Goal: Transaction & Acquisition: Purchase product/service

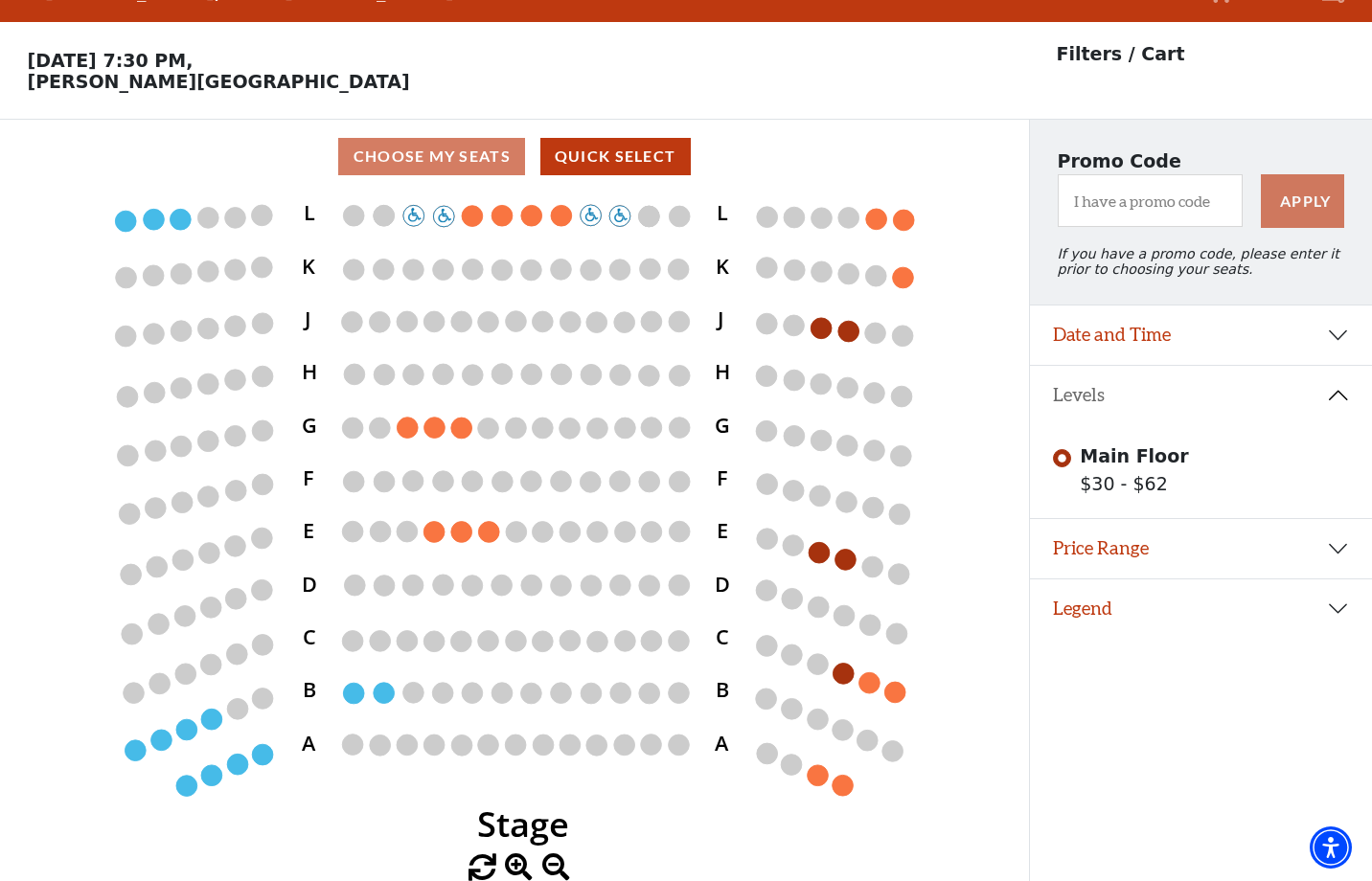
scroll to position [39, 0]
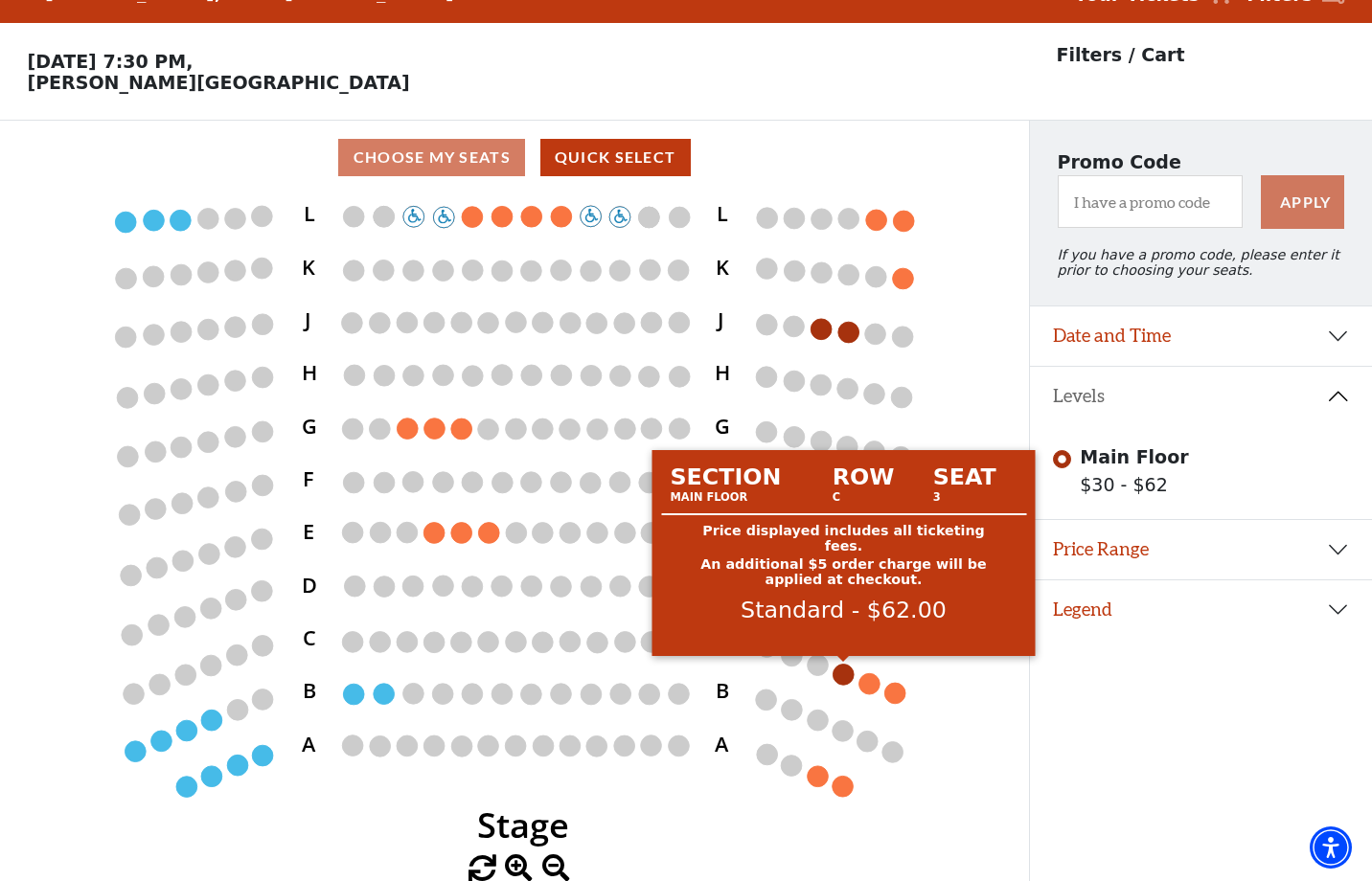
click at [844, 673] on circle at bounding box center [844, 674] width 21 height 21
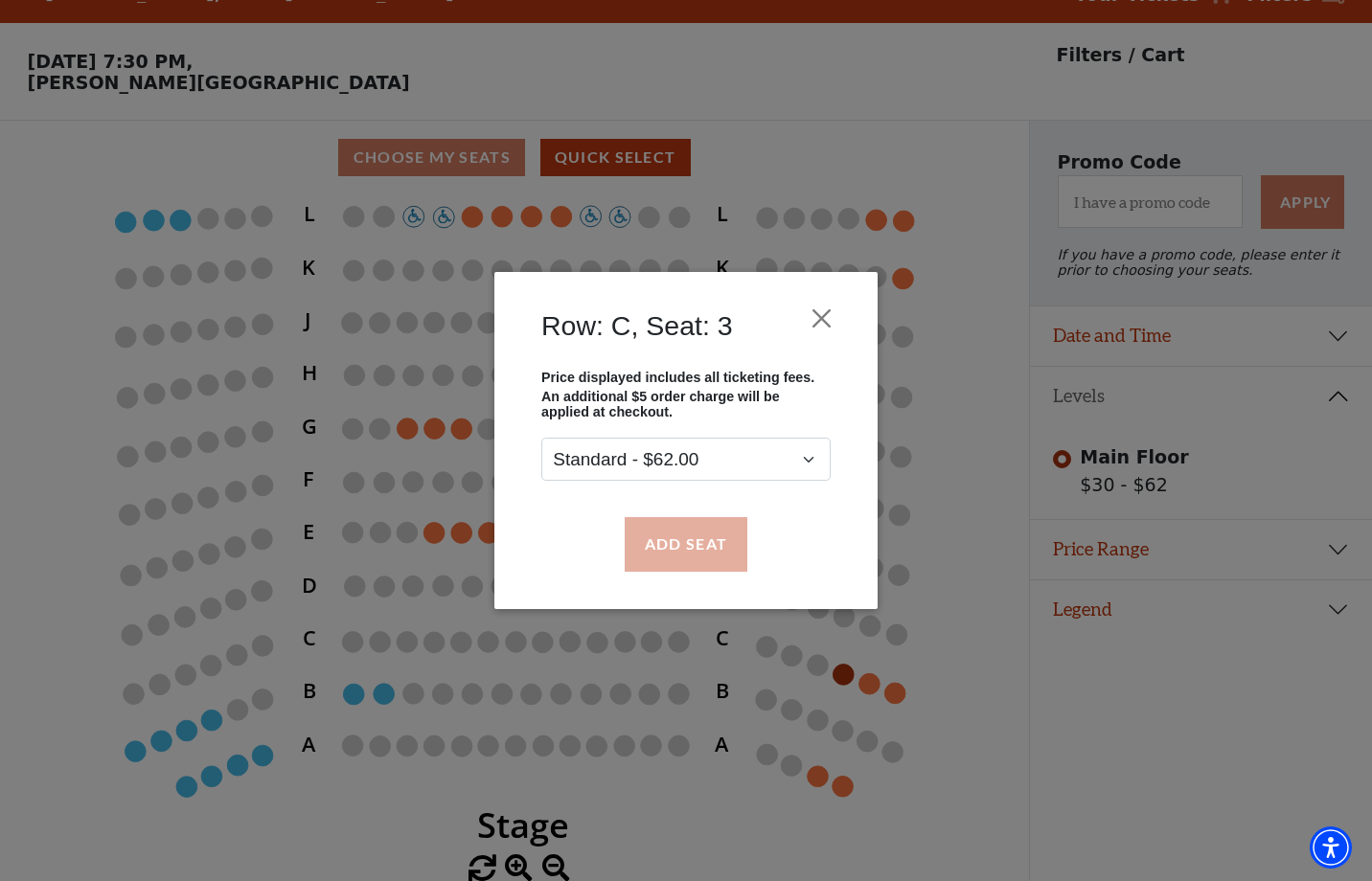
click at [699, 526] on button "Add Seat" at bounding box center [686, 544] width 123 height 54
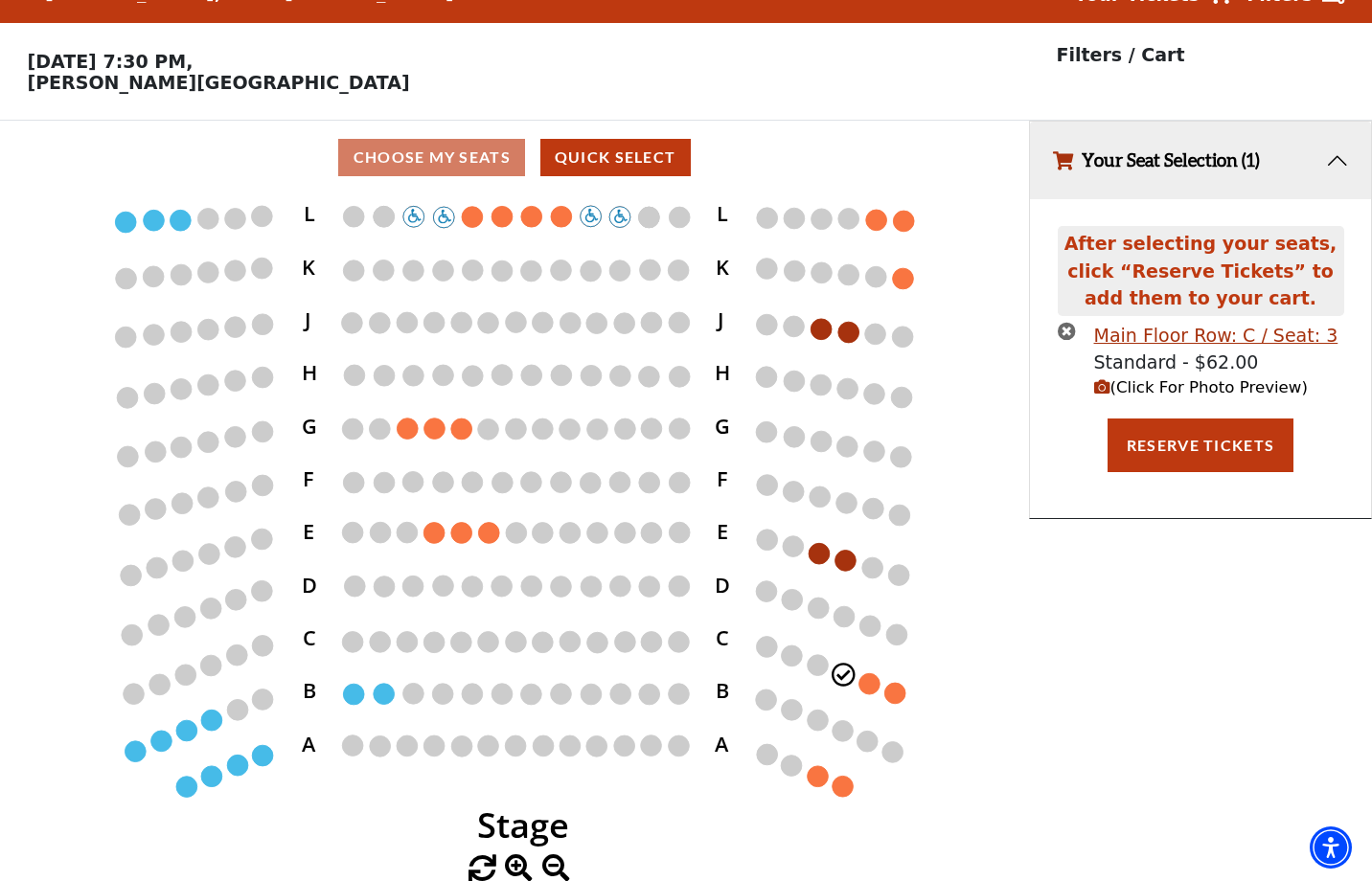
scroll to position [0, 0]
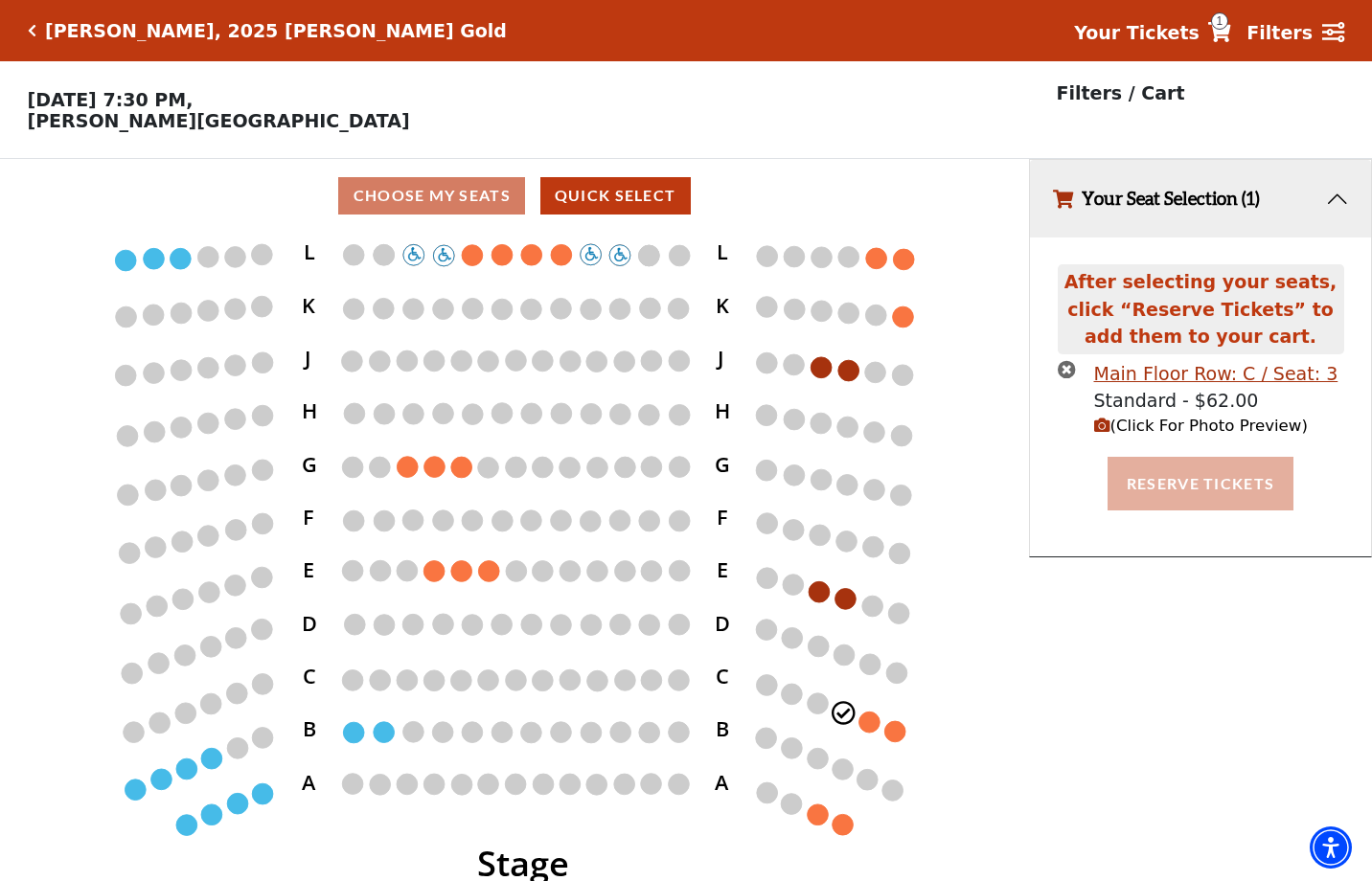
click at [1177, 472] on button "Reserve Tickets" at bounding box center [1200, 484] width 186 height 54
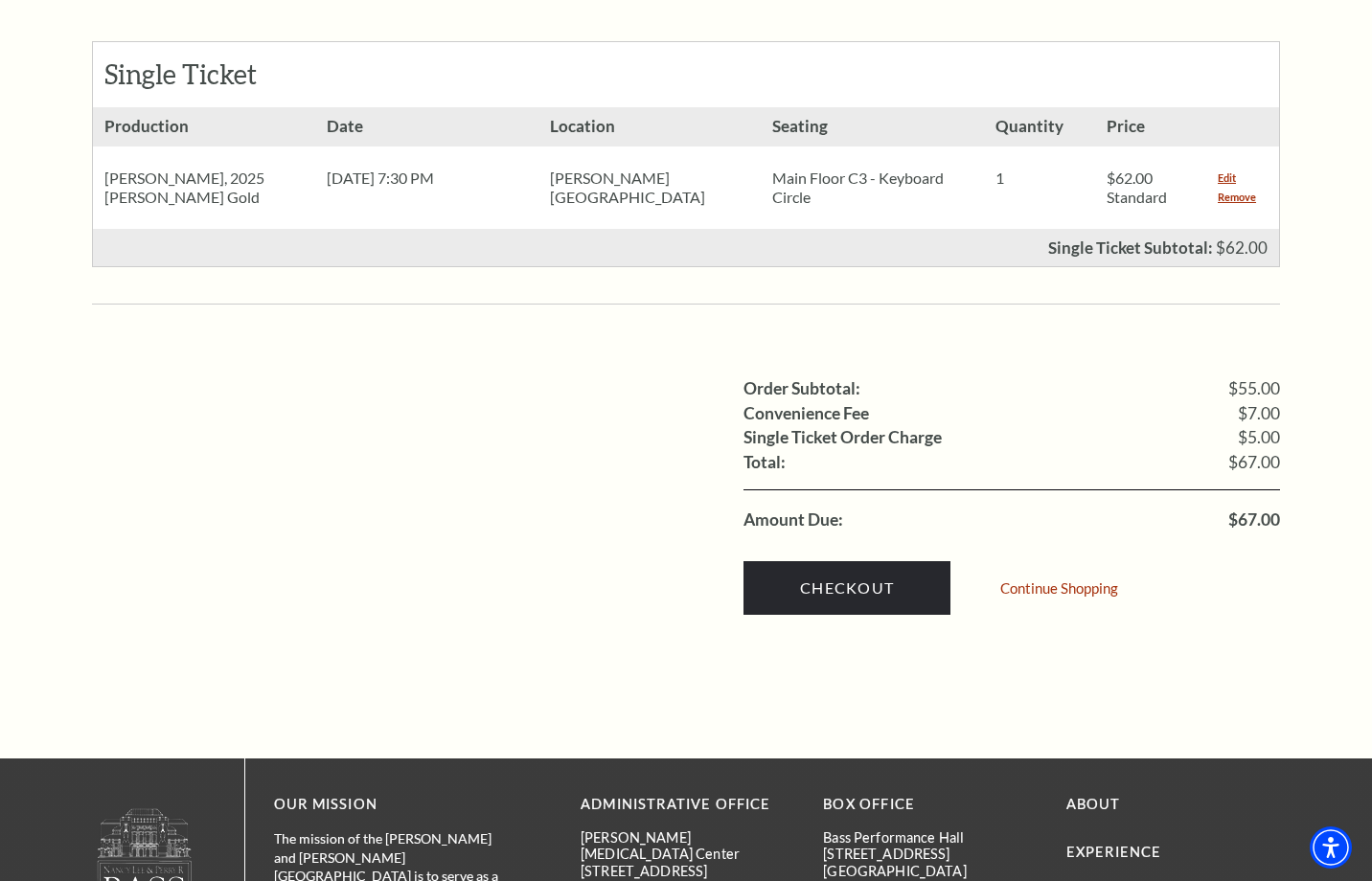
scroll to position [870, 0]
click at [843, 561] on link "Checkout" at bounding box center [846, 588] width 207 height 54
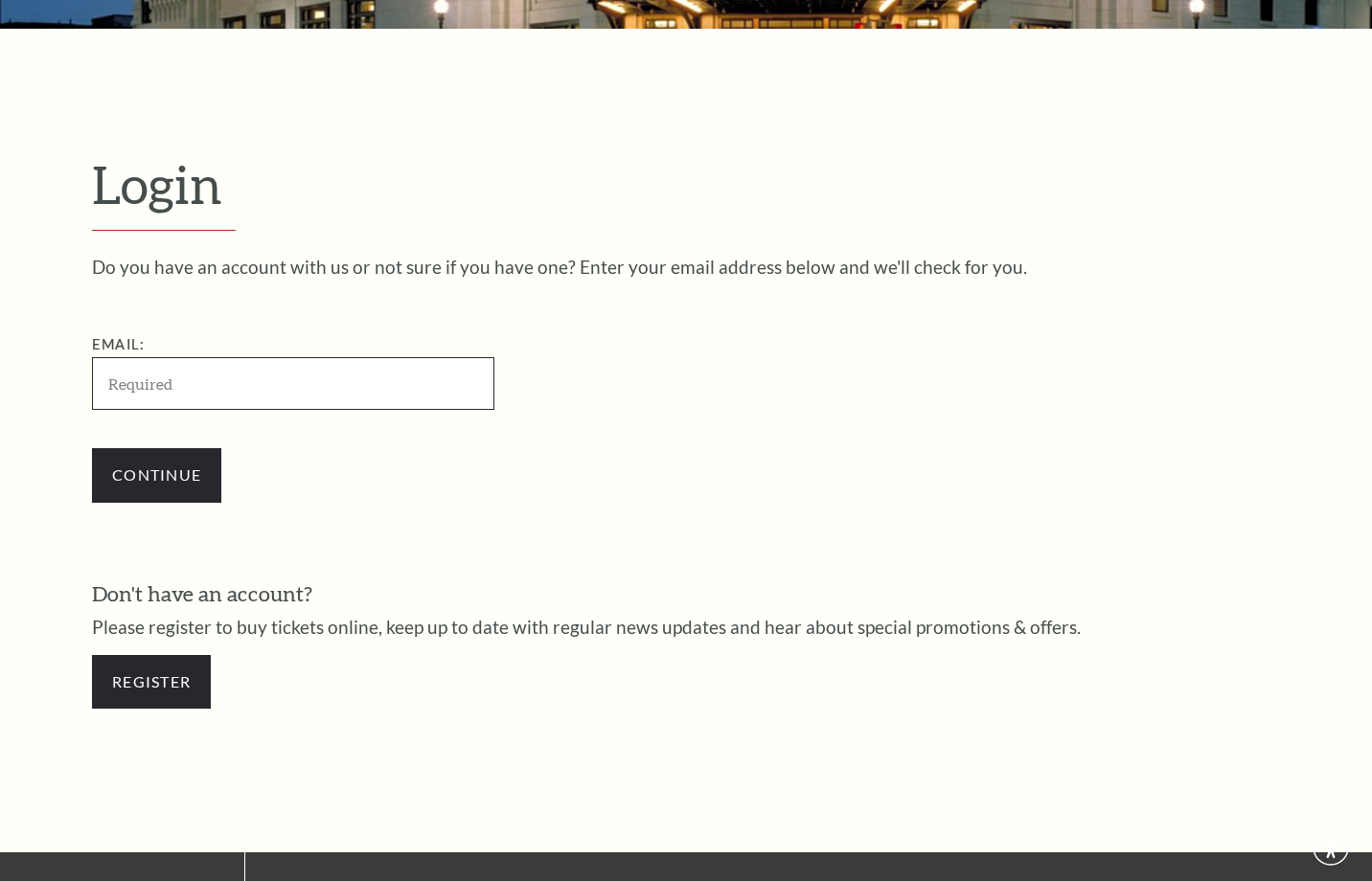
scroll to position [549, 0]
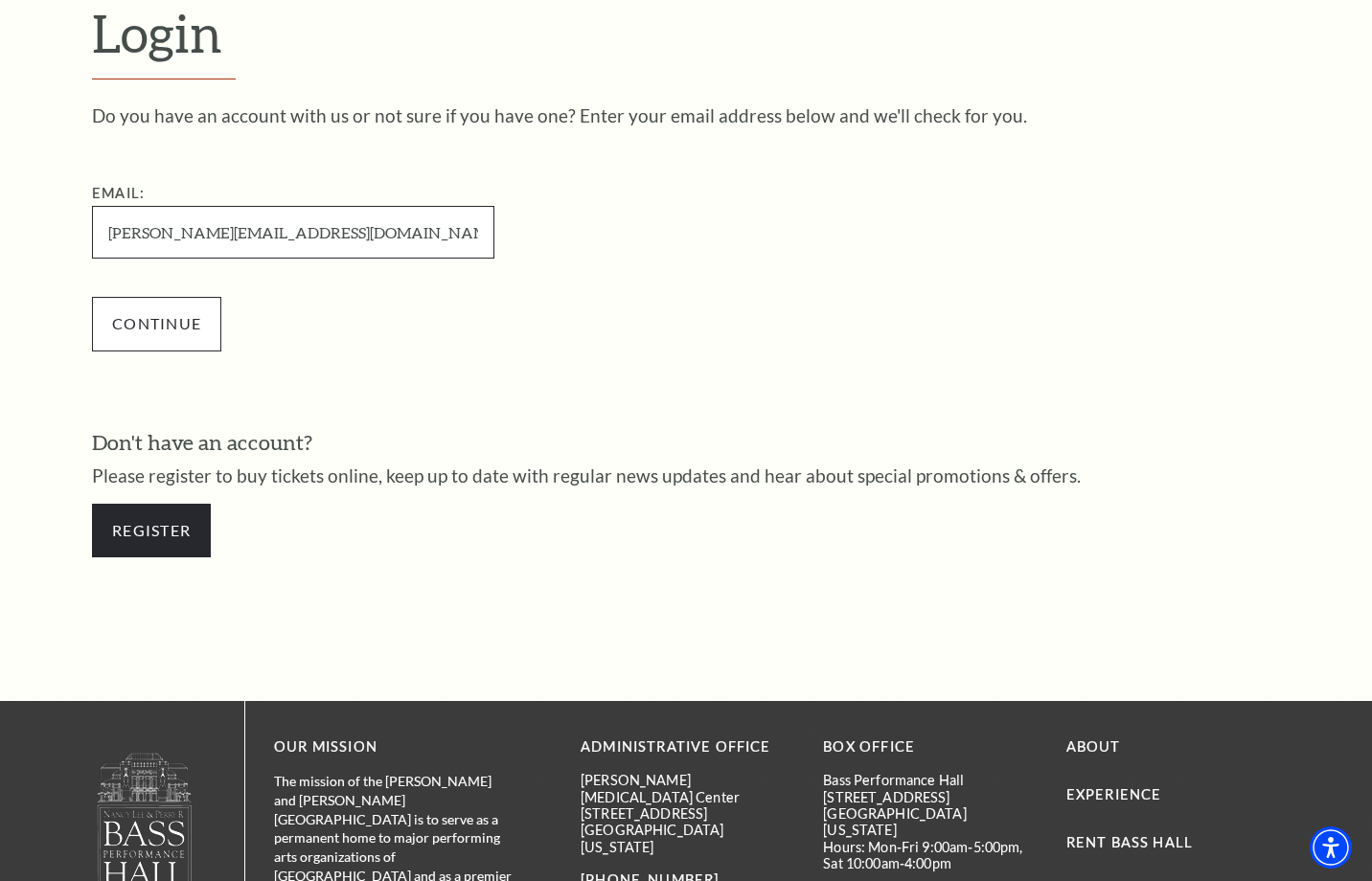
type input "ted@silver-gate-inc.com"
click at [196, 313] on input "Continue" at bounding box center [157, 324] width 129 height 54
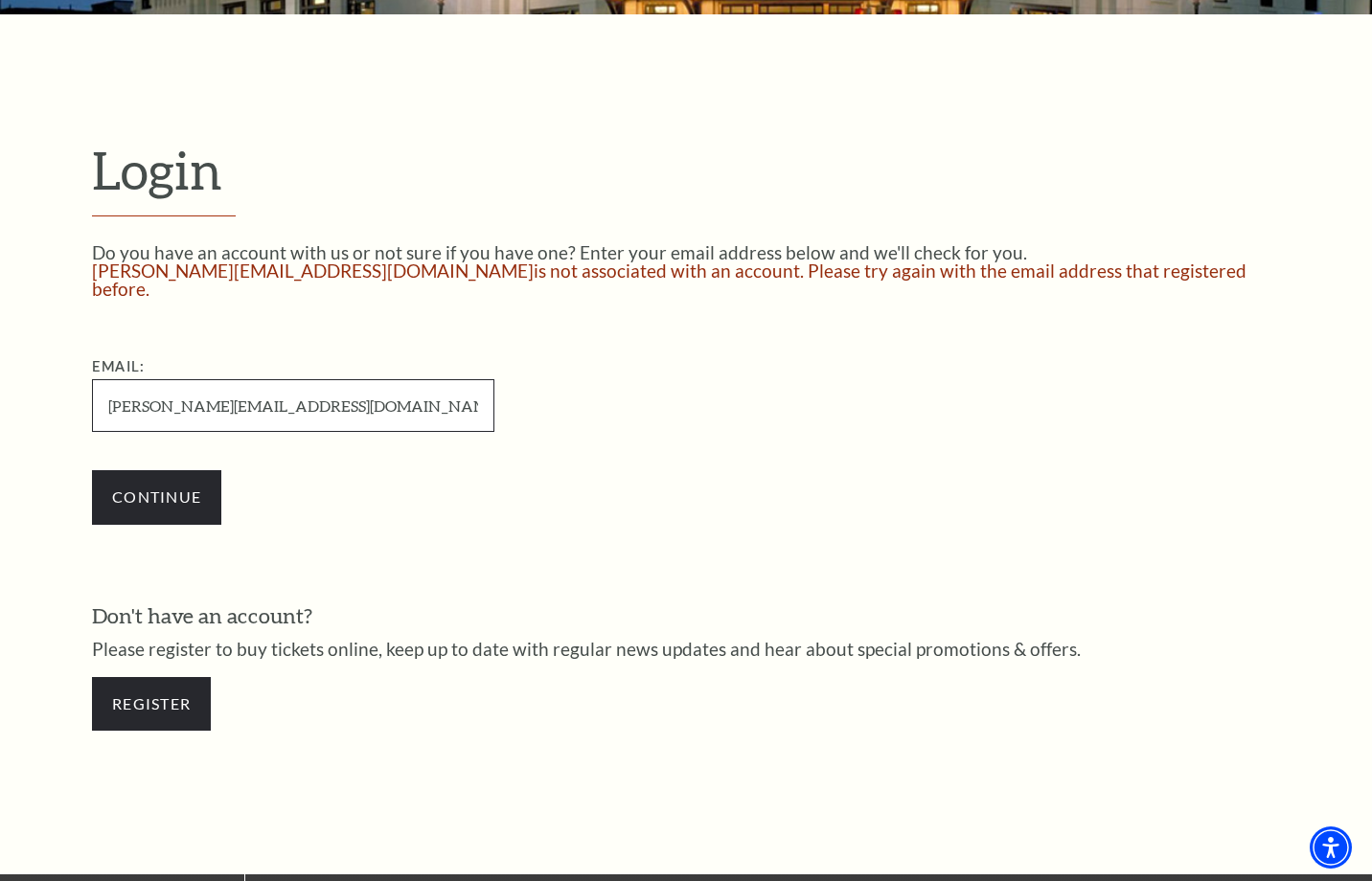
scroll to position [435, 0]
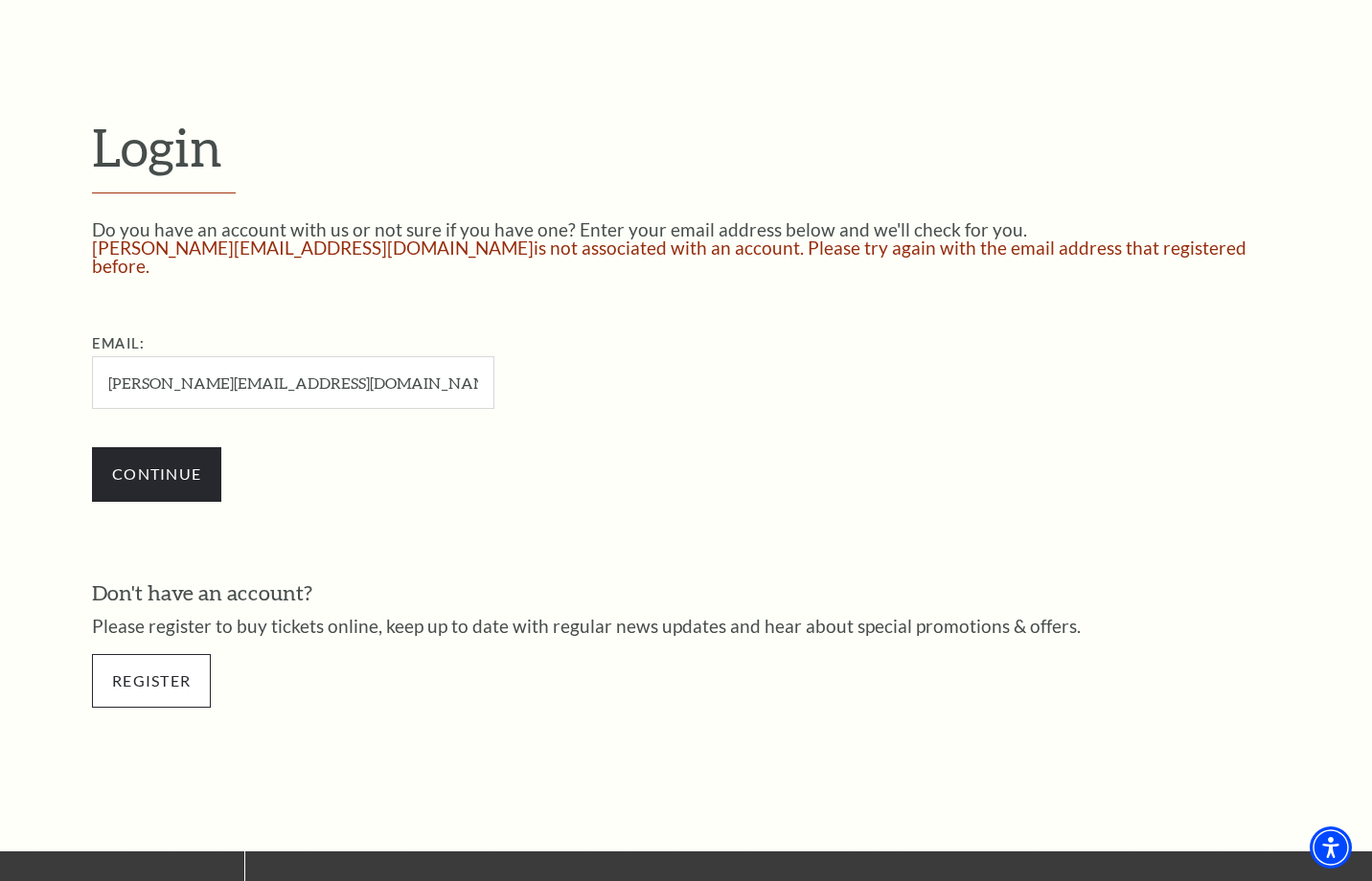
click at [160, 654] on link "Register" at bounding box center [151, 681] width 119 height 54
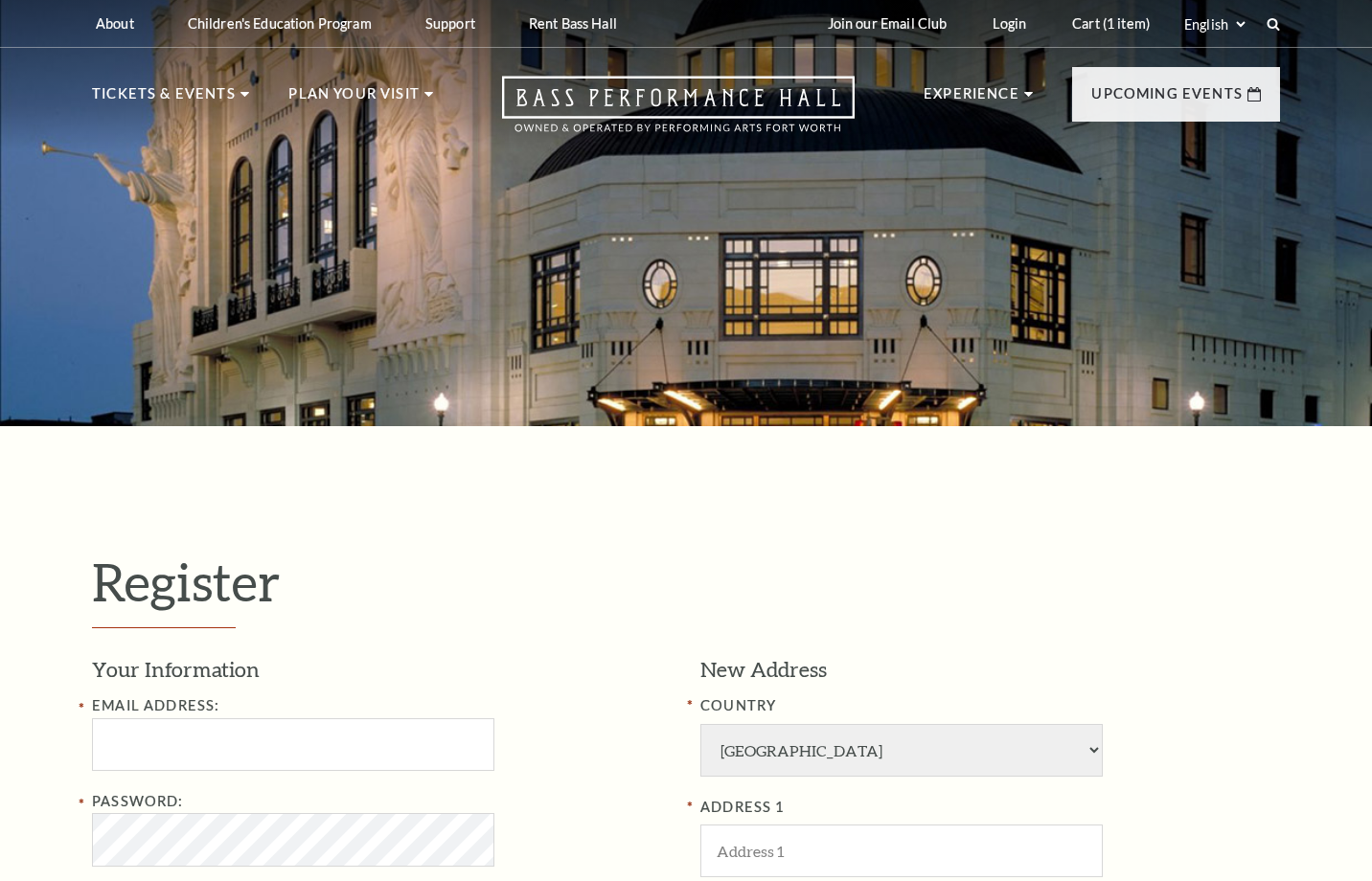
select select "1"
select select "TX"
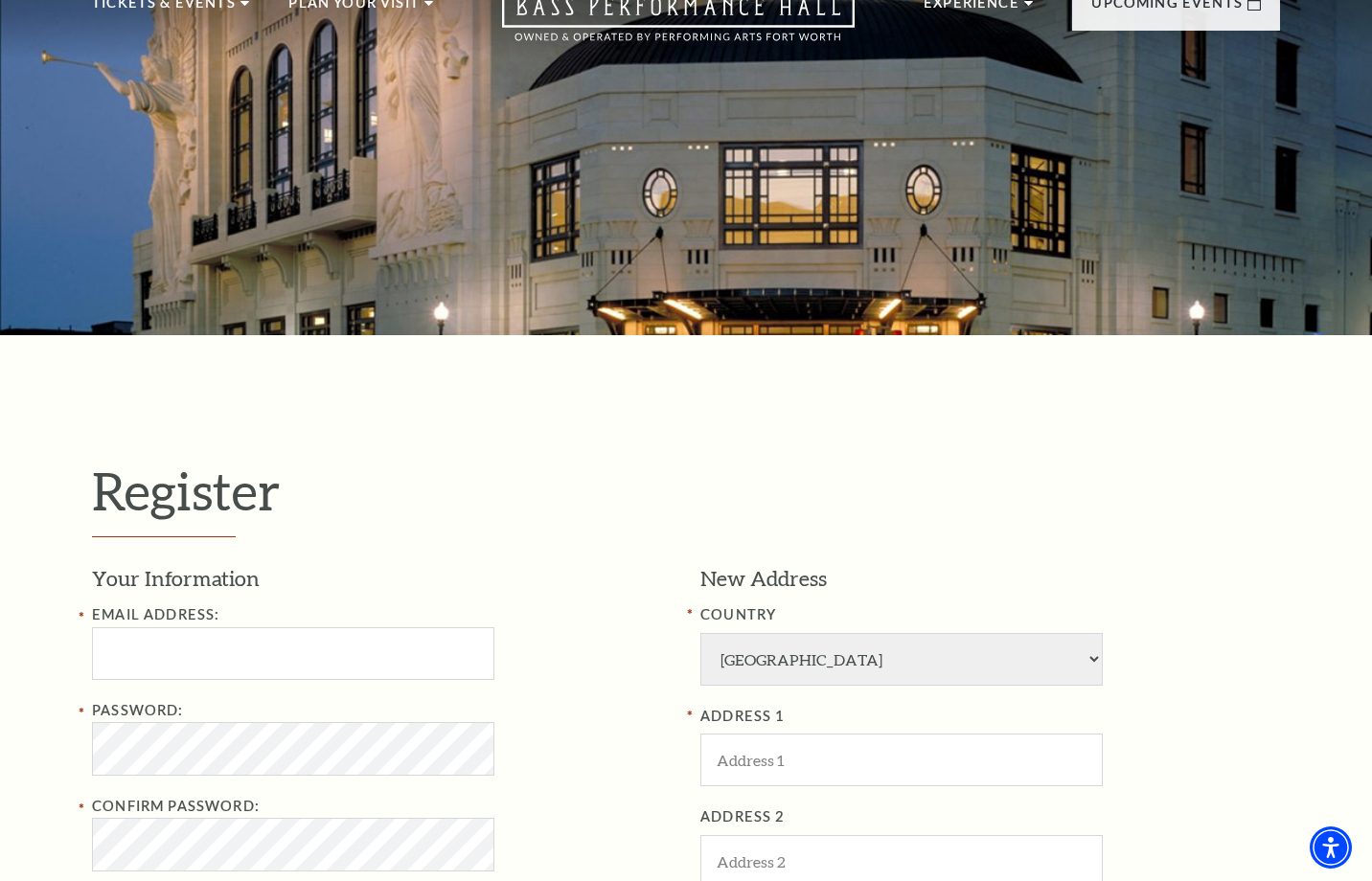
scroll to position [112, 0]
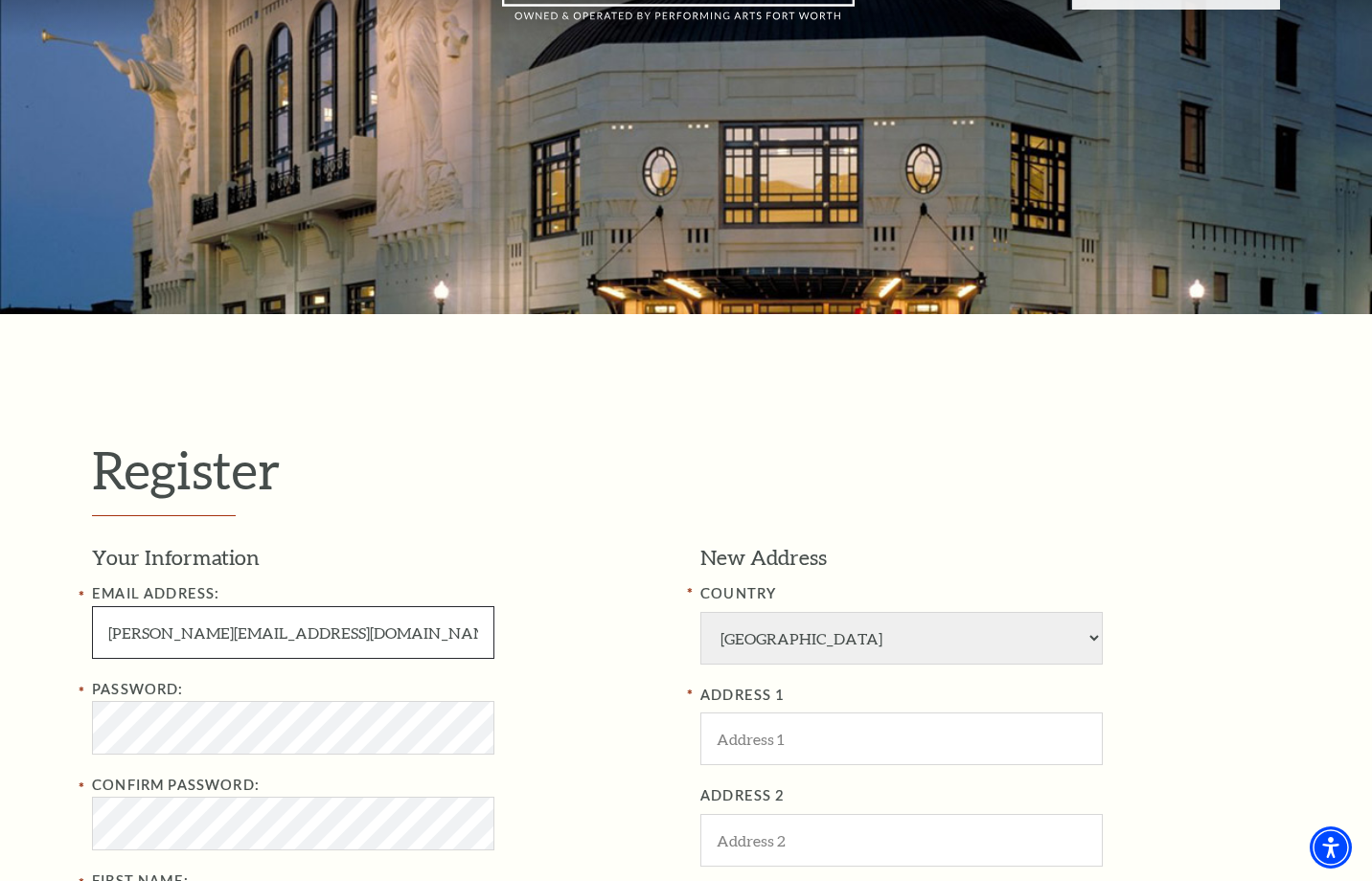
type input "ted@silver-gate-inc.com"
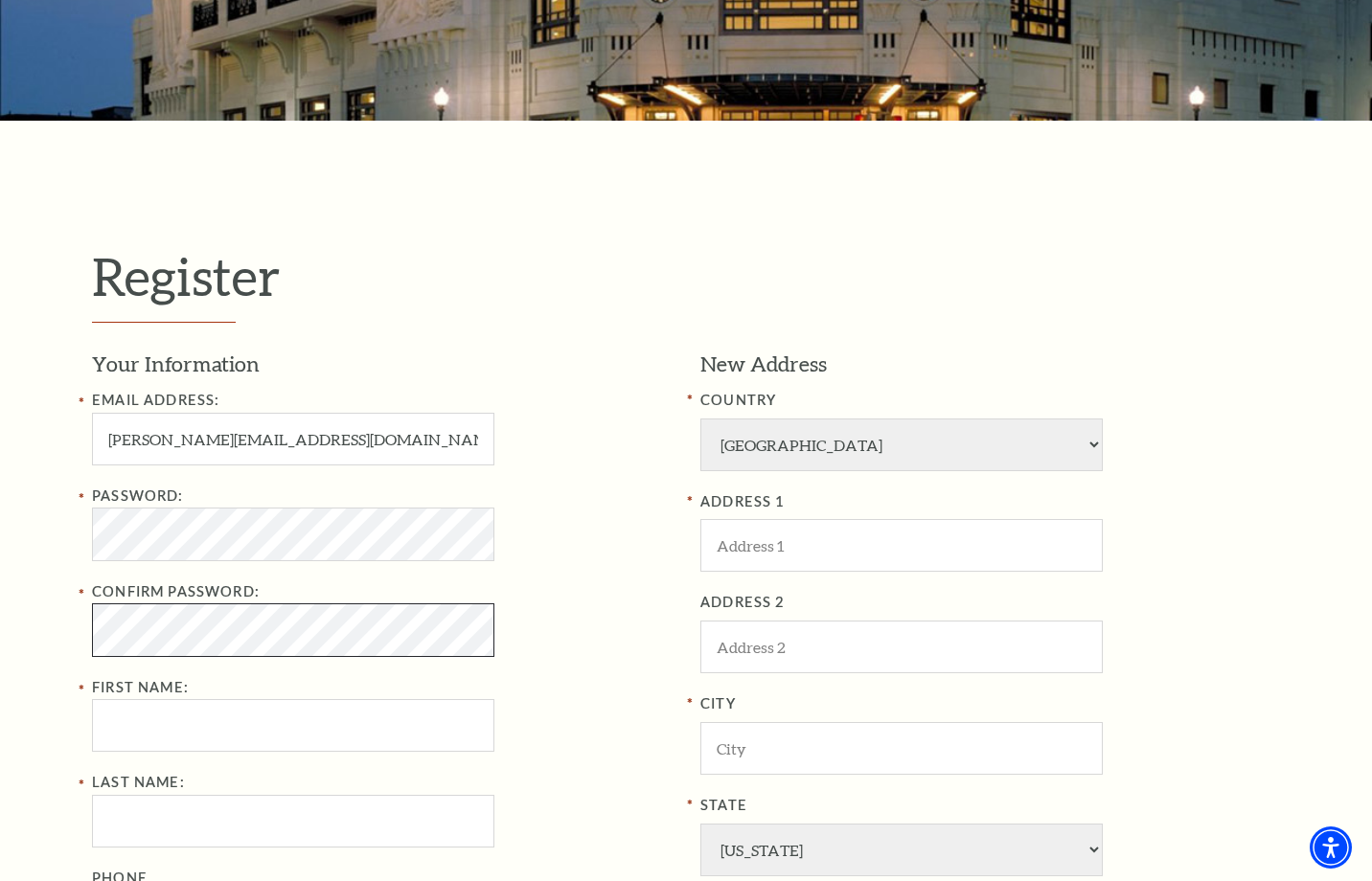
scroll to position [311, 0]
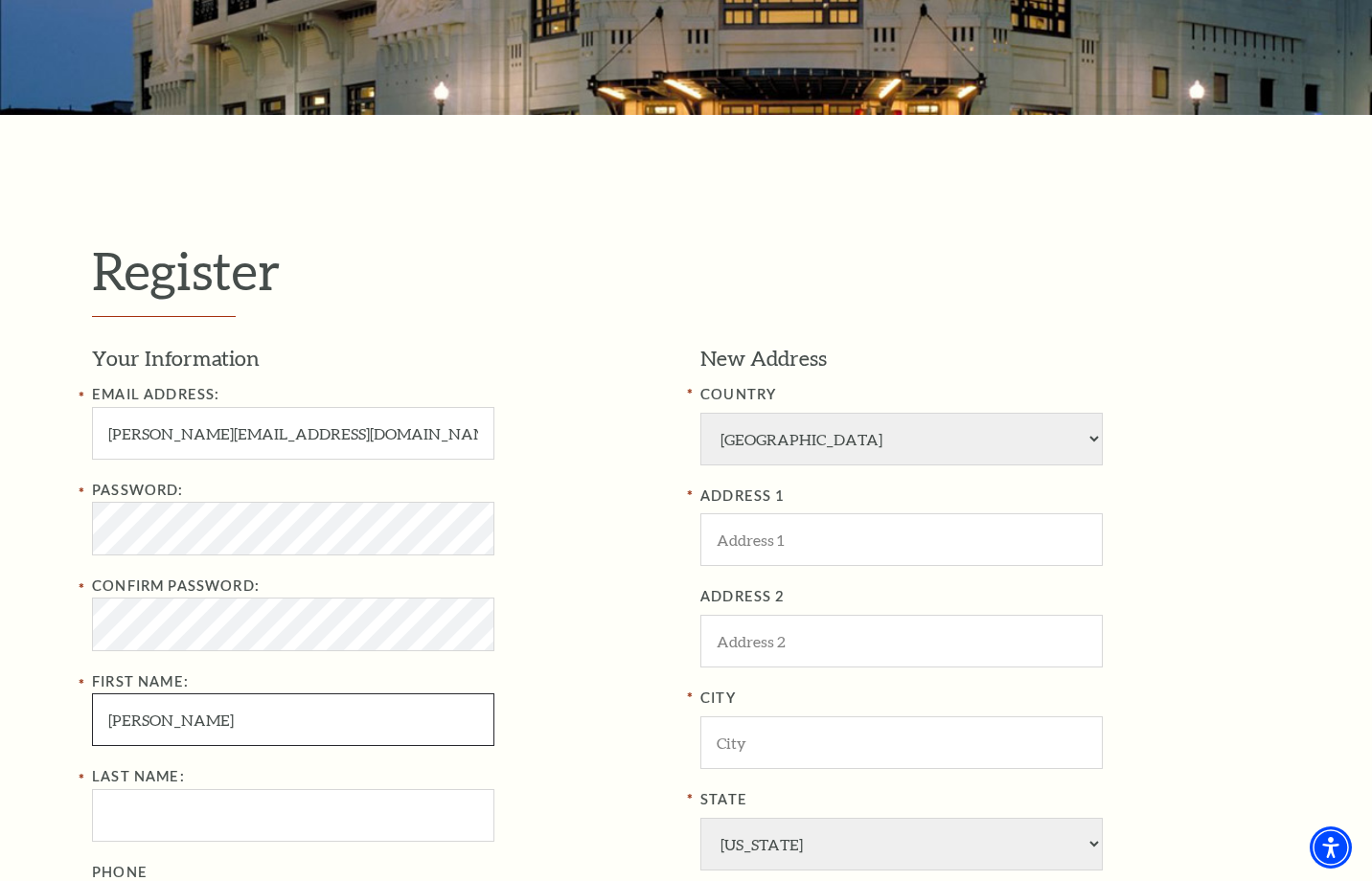
type input "Ted"
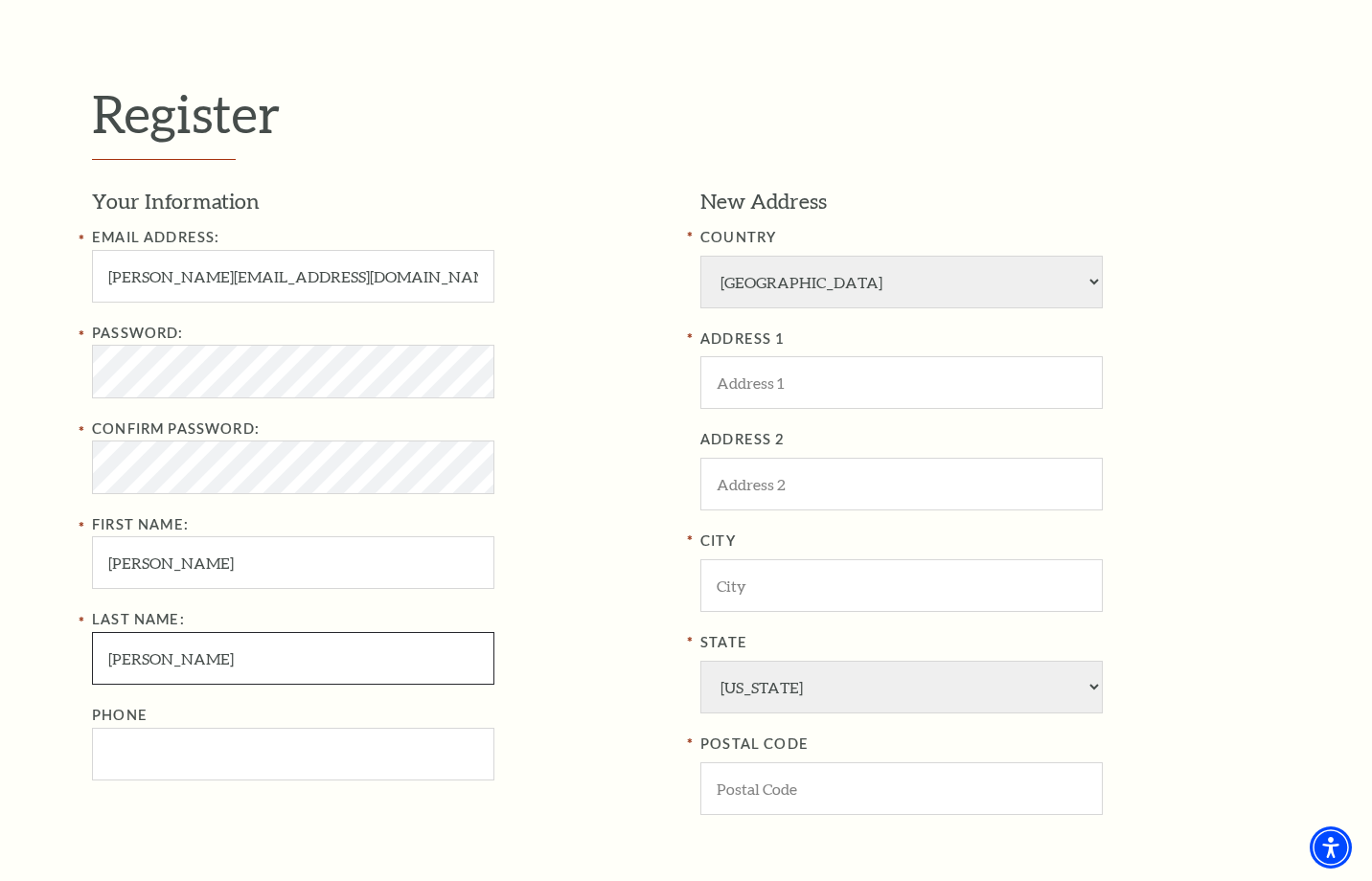
scroll to position [482, 0]
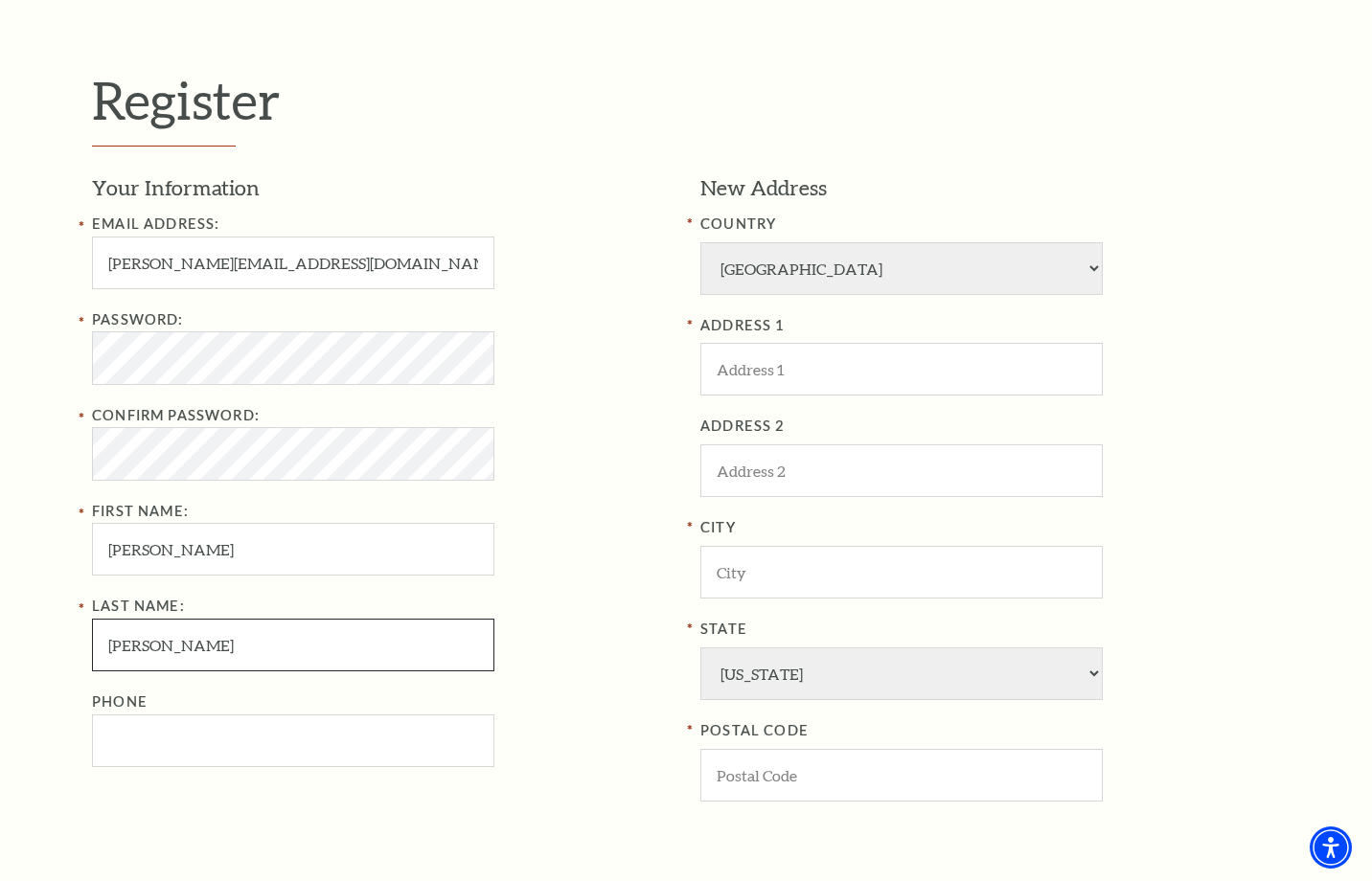
type input "Rowland"
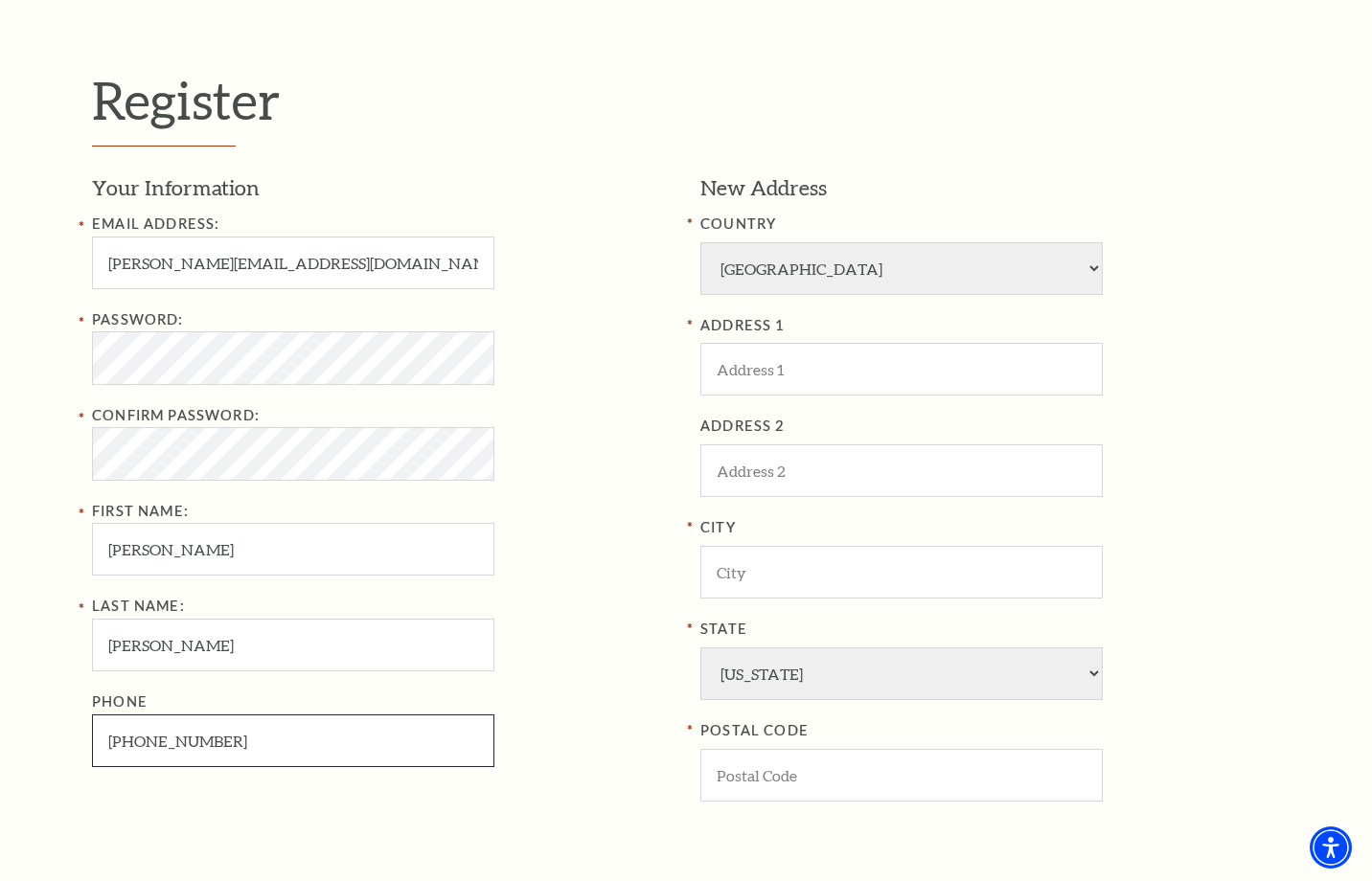
type input "817-291-6269"
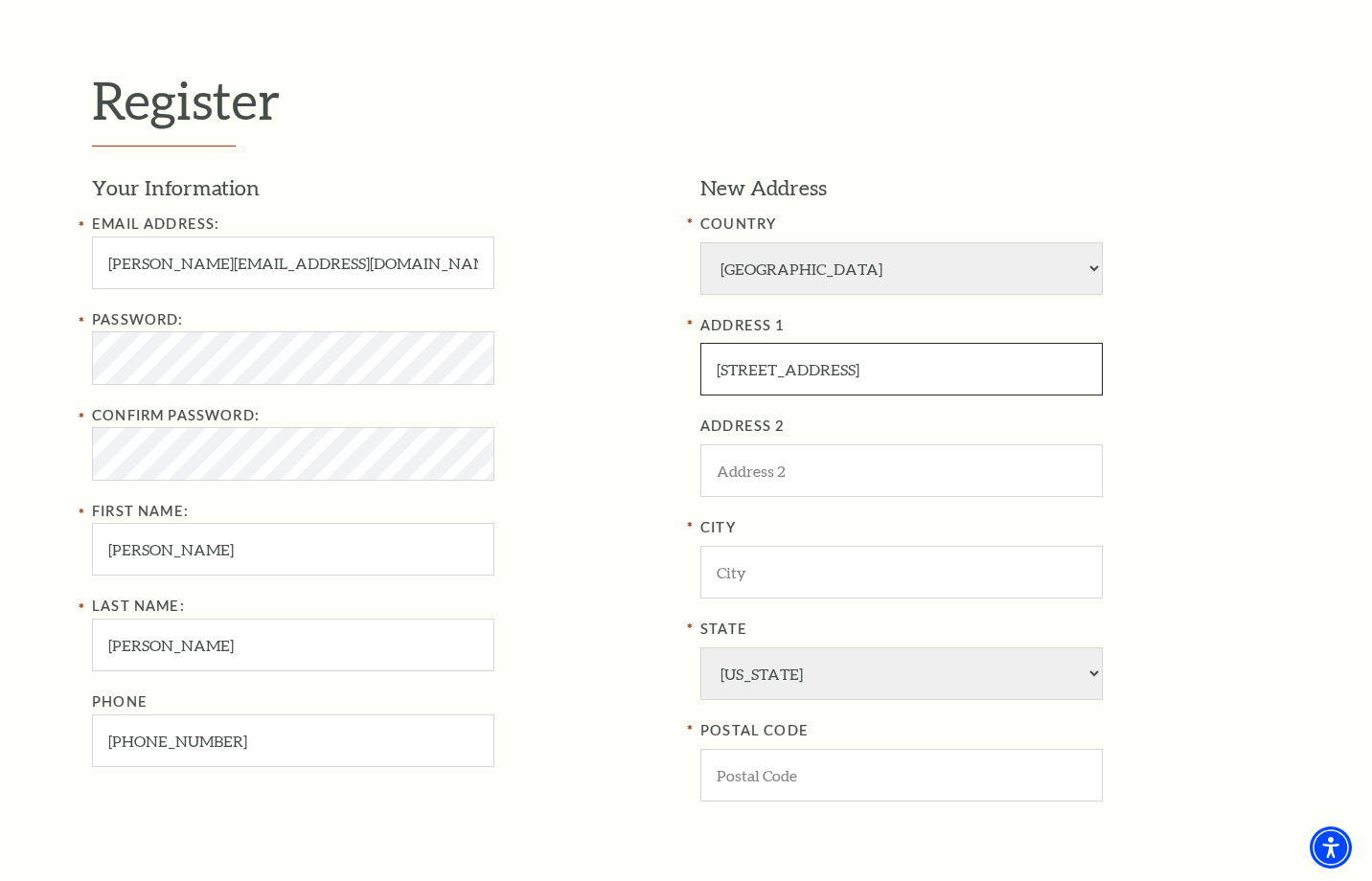
type input "2631 Garden Ridge Lane"
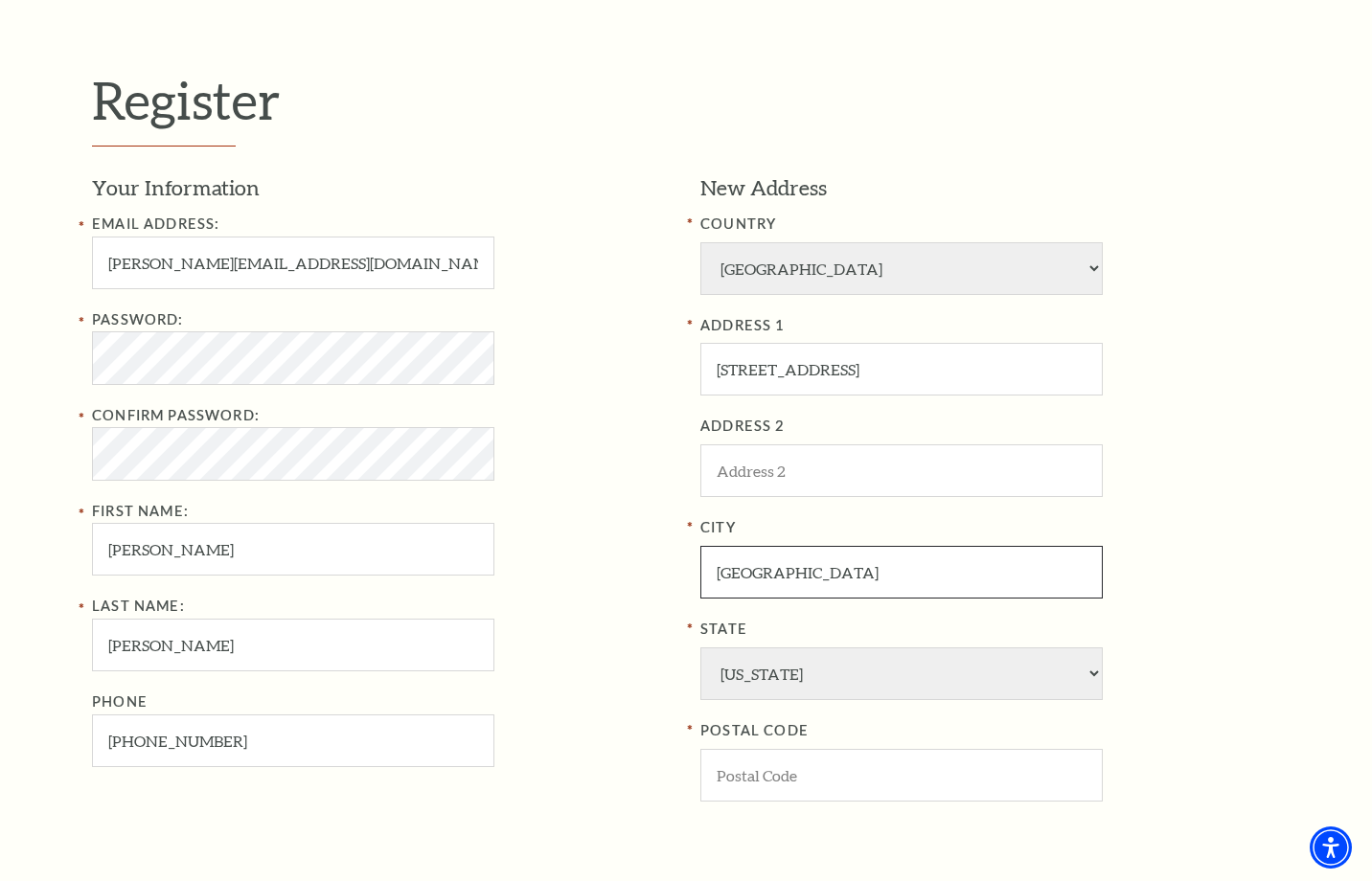
type input "Arlington"
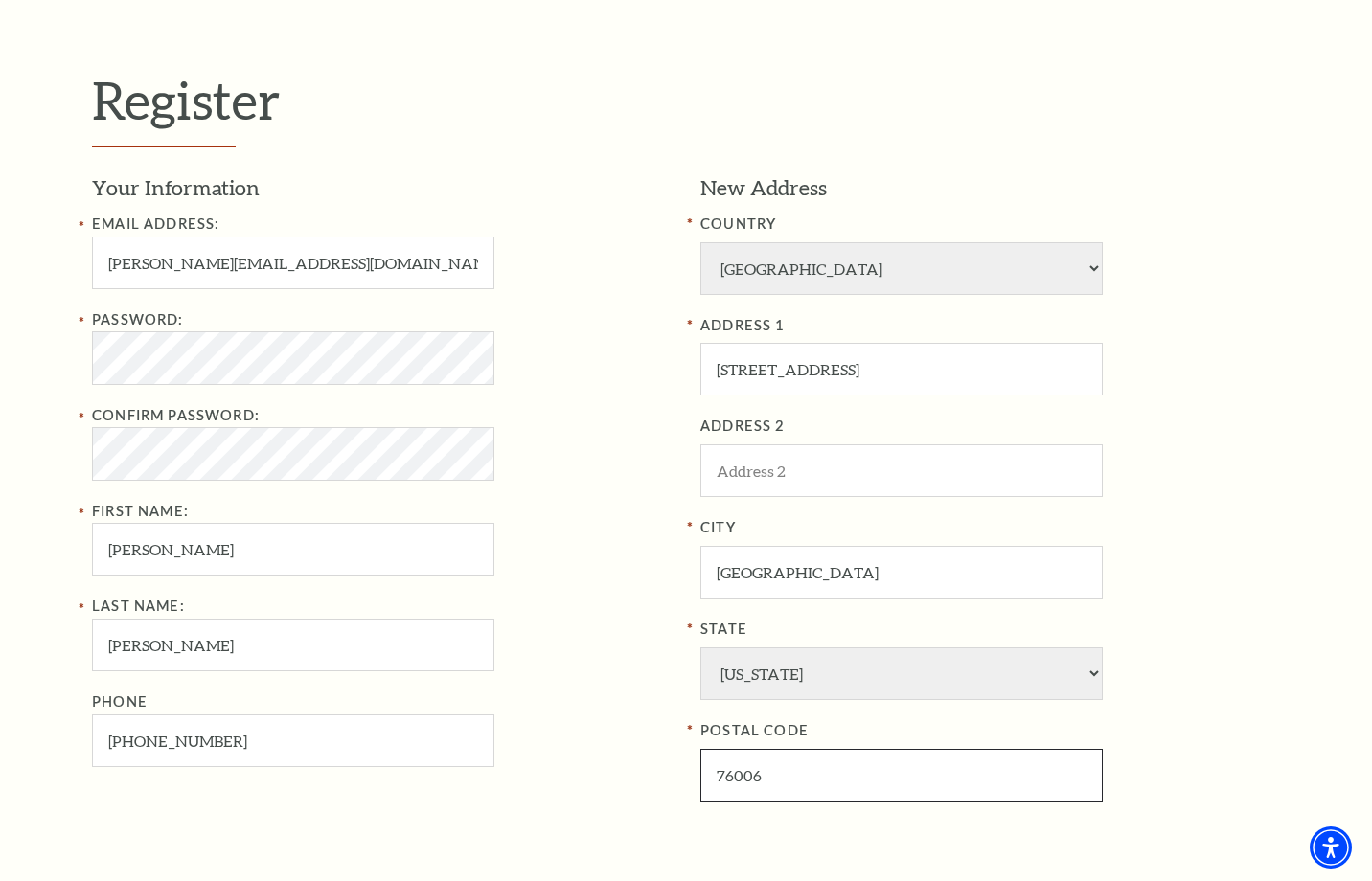
type input "76006"
click at [941, 787] on div "New Address COUNTRY Afghanistan Albania Algeria Andorra Angola Antigua and Barb…" at bounding box center [983, 526] width 594 height 705
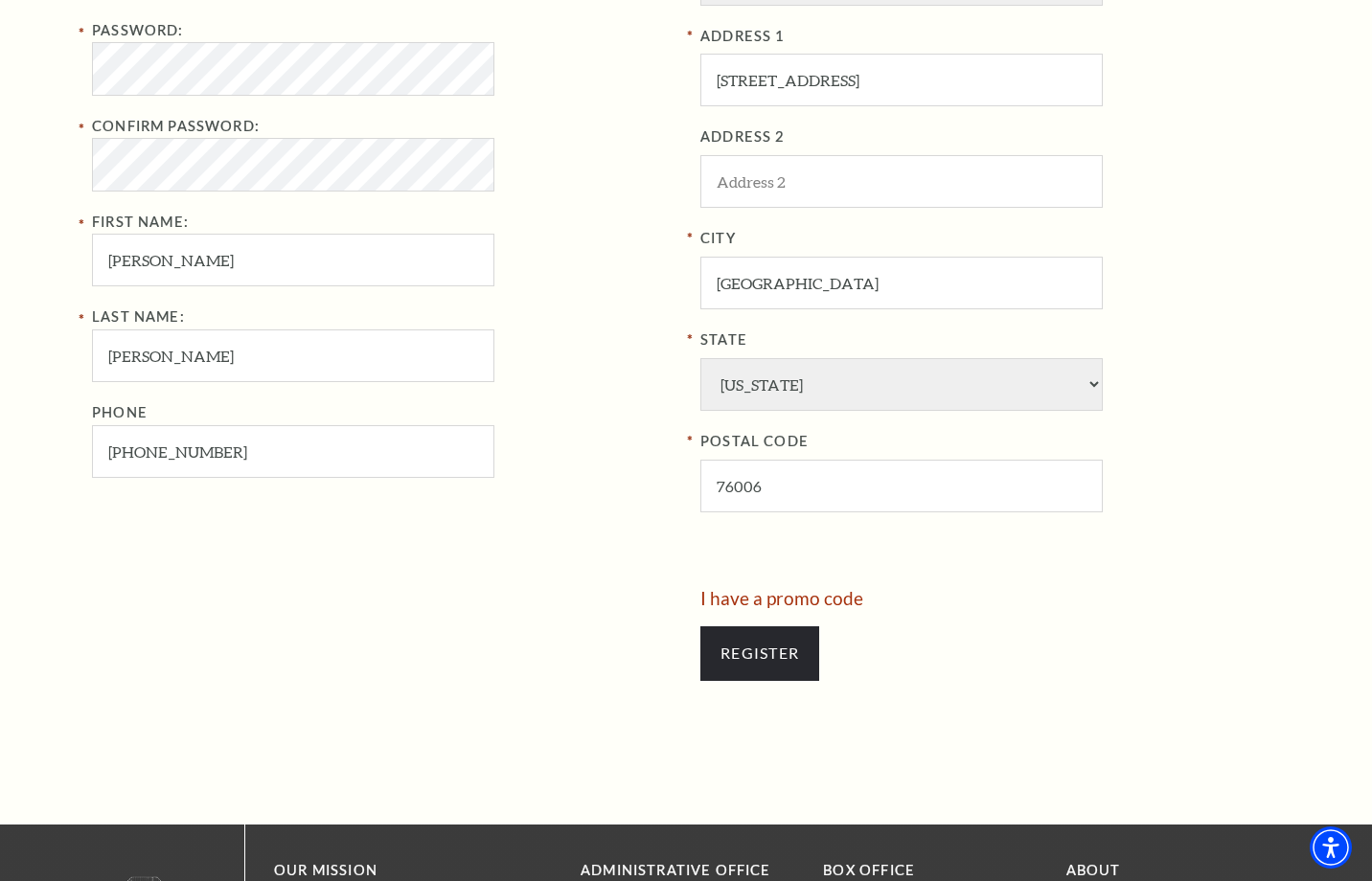
scroll to position [772, 0]
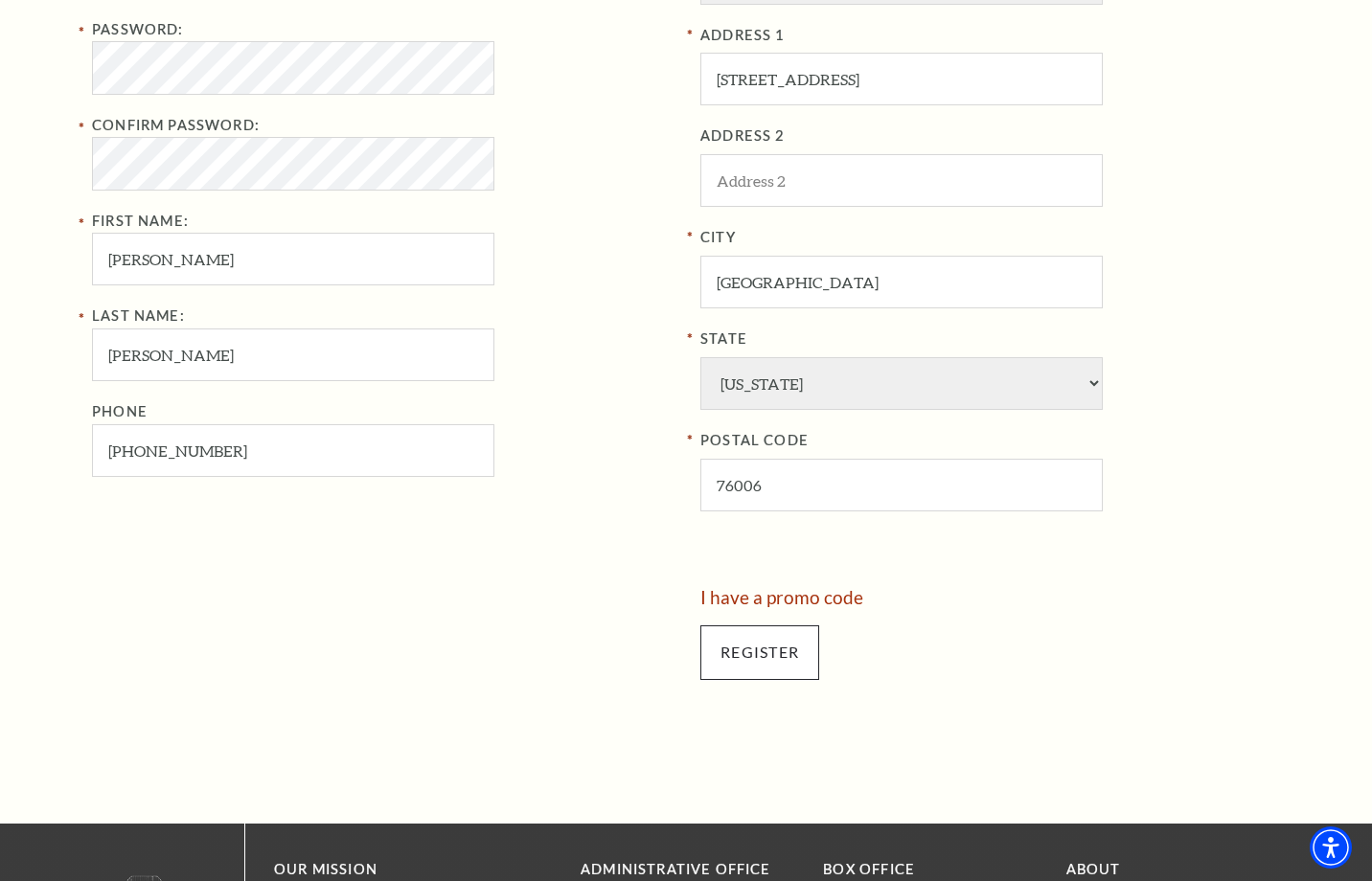
click at [762, 625] on input "Register" at bounding box center [759, 652] width 119 height 54
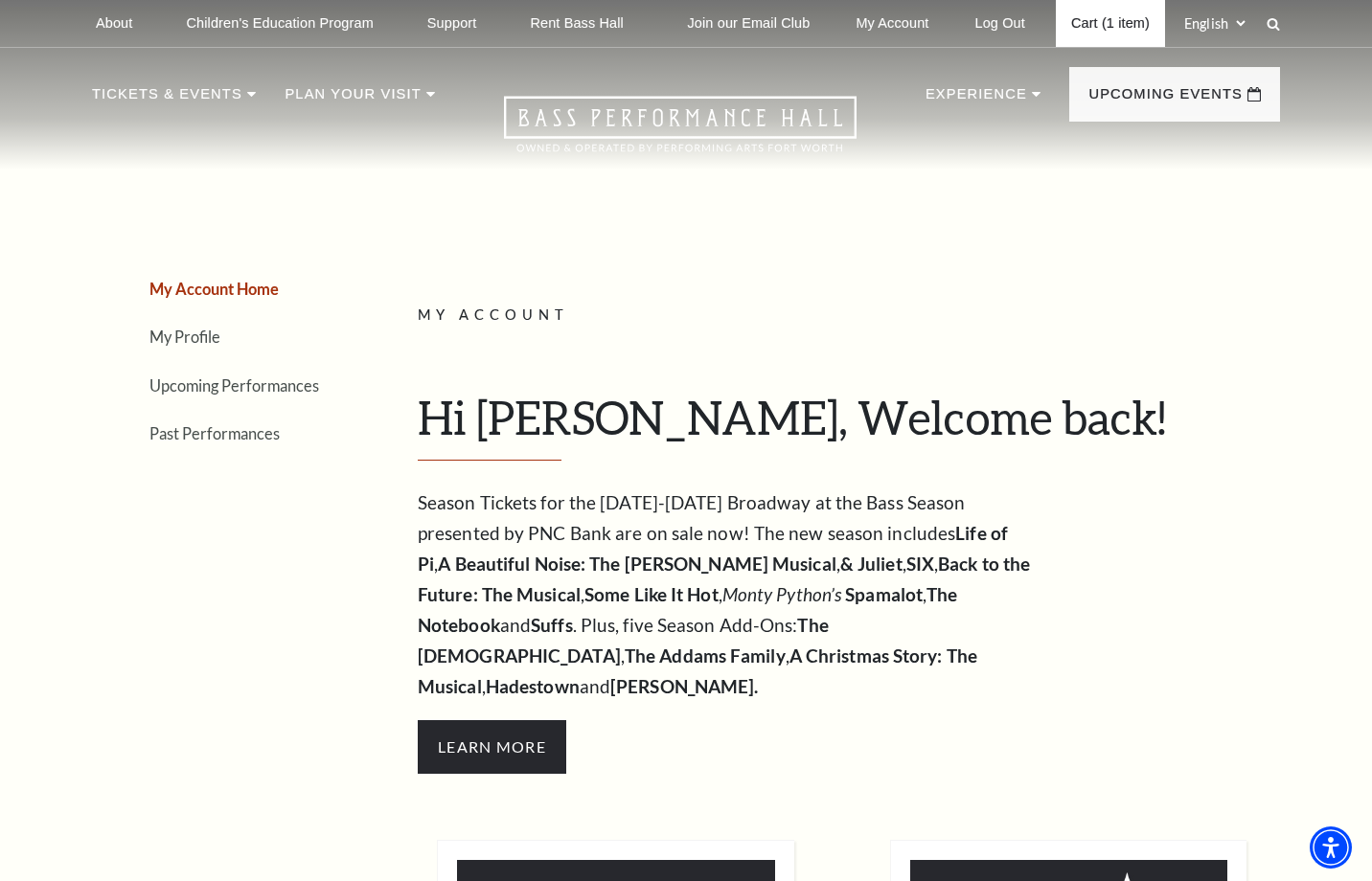
click at [1072, 29] on link "Cart (1 item)" at bounding box center [1110, 23] width 109 height 47
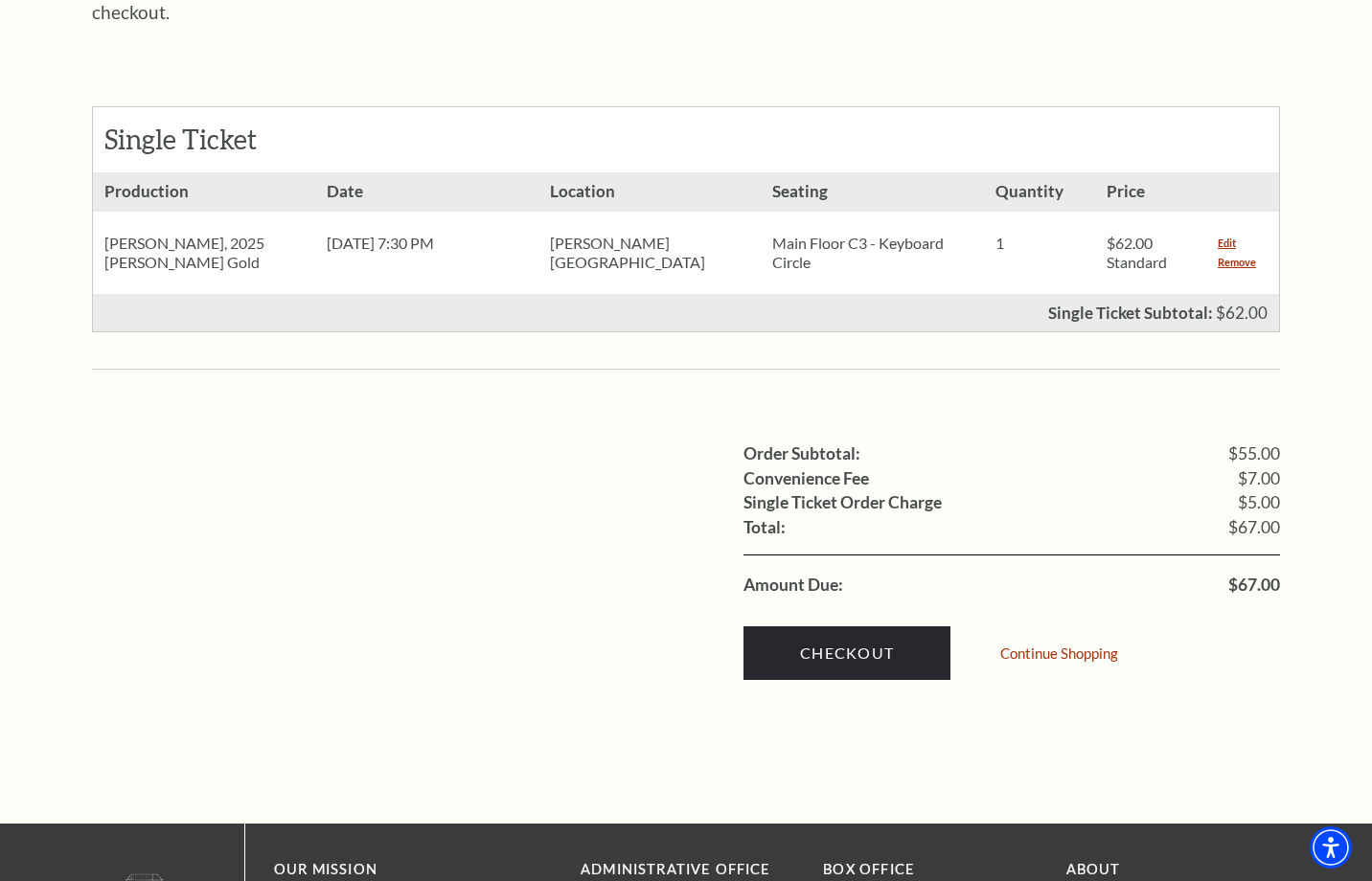
scroll to position [836, 0]
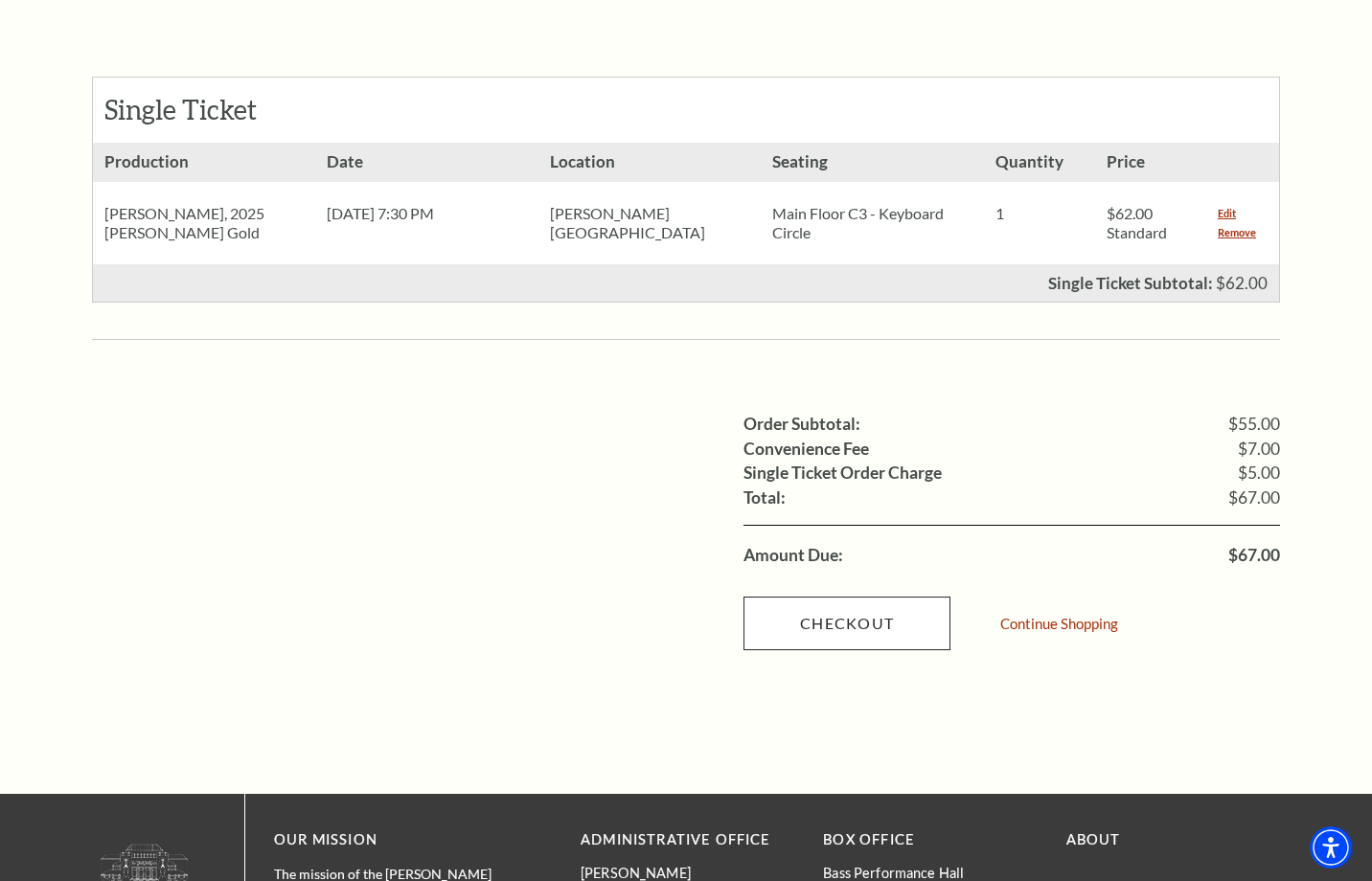
click at [830, 597] on link "Checkout" at bounding box center [846, 624] width 207 height 54
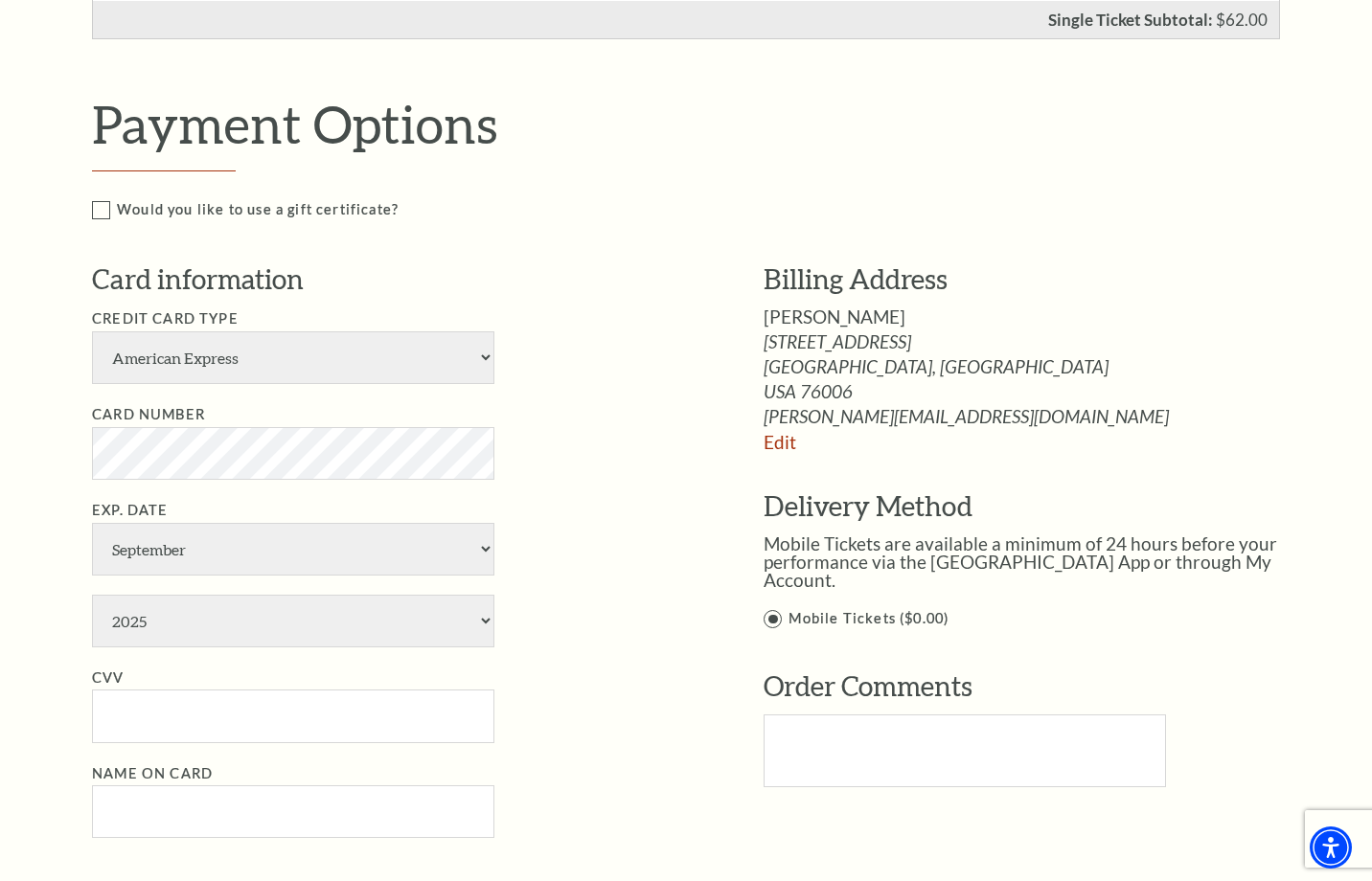
scroll to position [726, 0]
select select "24"
select select "2028"
click at [177, 690] on input "CVV" at bounding box center [293, 716] width 402 height 53
type input "763"
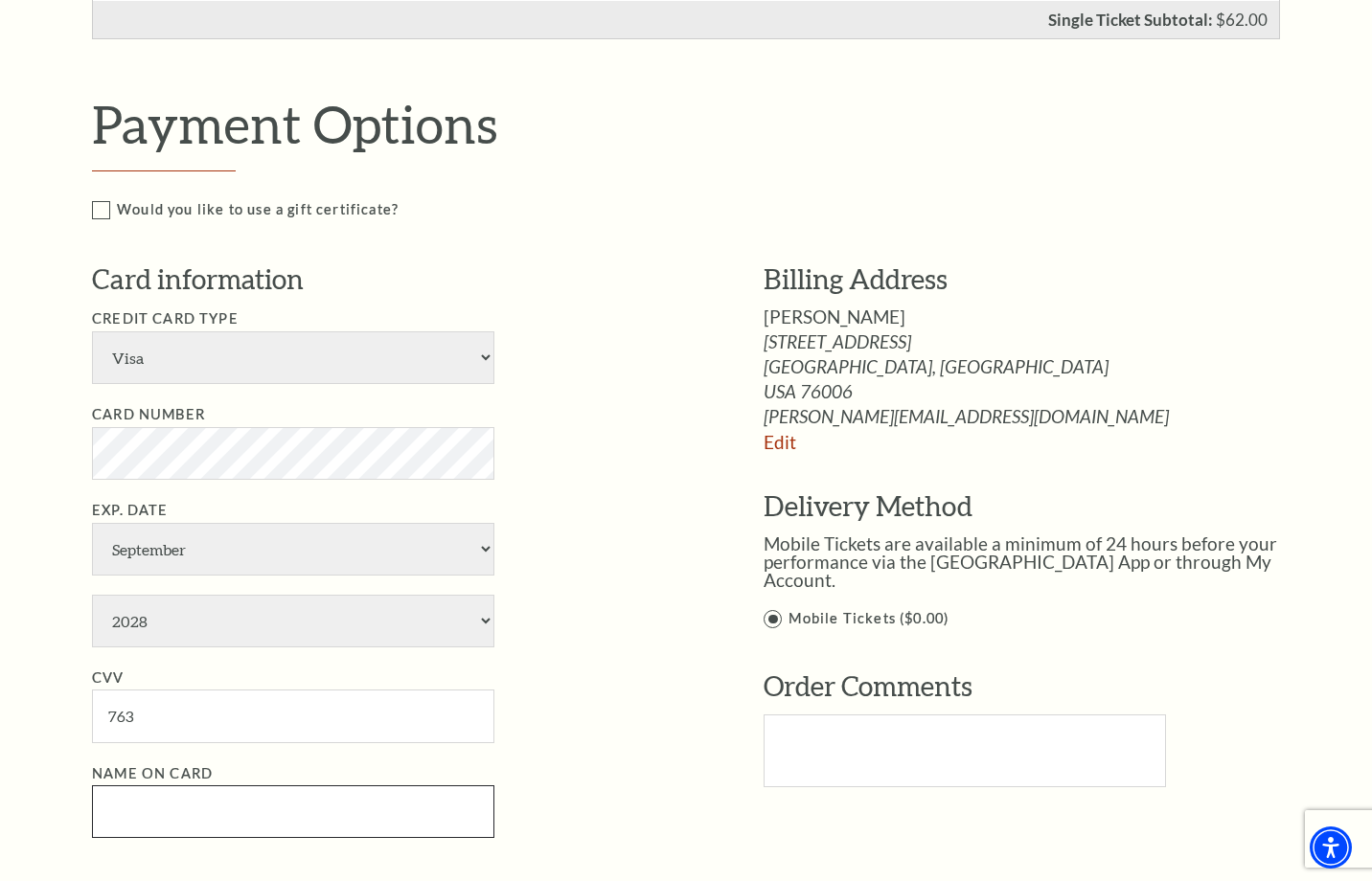
click at [138, 785] on input "Name on Card" at bounding box center [293, 811] width 402 height 53
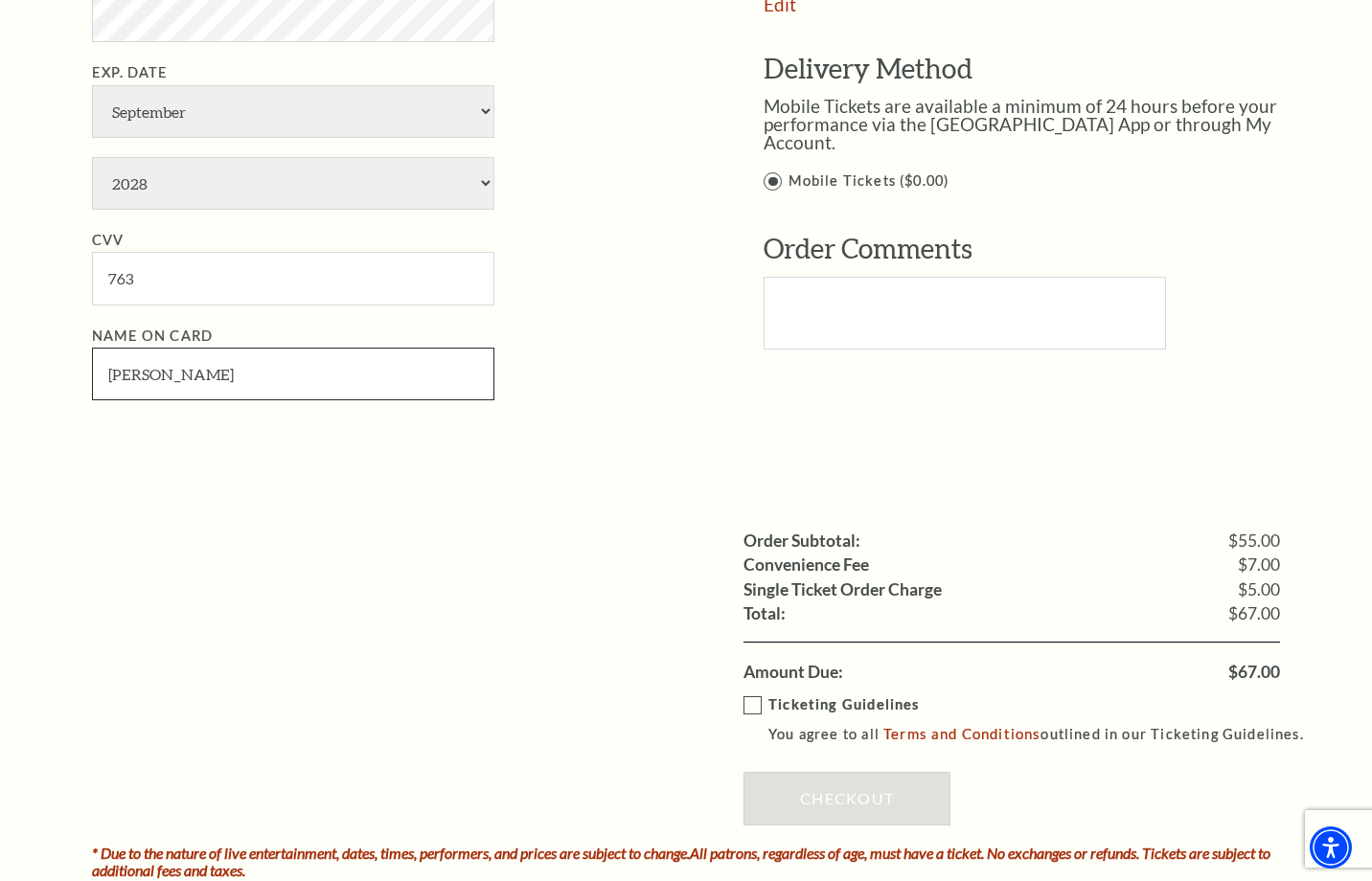
scroll to position [1164, 0]
type input "Ted L Rowland"
click at [752, 694] on label "Ticketing Guidelines You agree to all Terms and Conditions outlined in our Tick…" at bounding box center [1032, 720] width 578 height 53
click at [0, 0] on input "Ticketing Guidelines You agree to all Terms and Conditions outlined in our Tick…" at bounding box center [0, 0] width 0 height 0
click at [838, 772] on link "Checkout" at bounding box center [846, 799] width 207 height 54
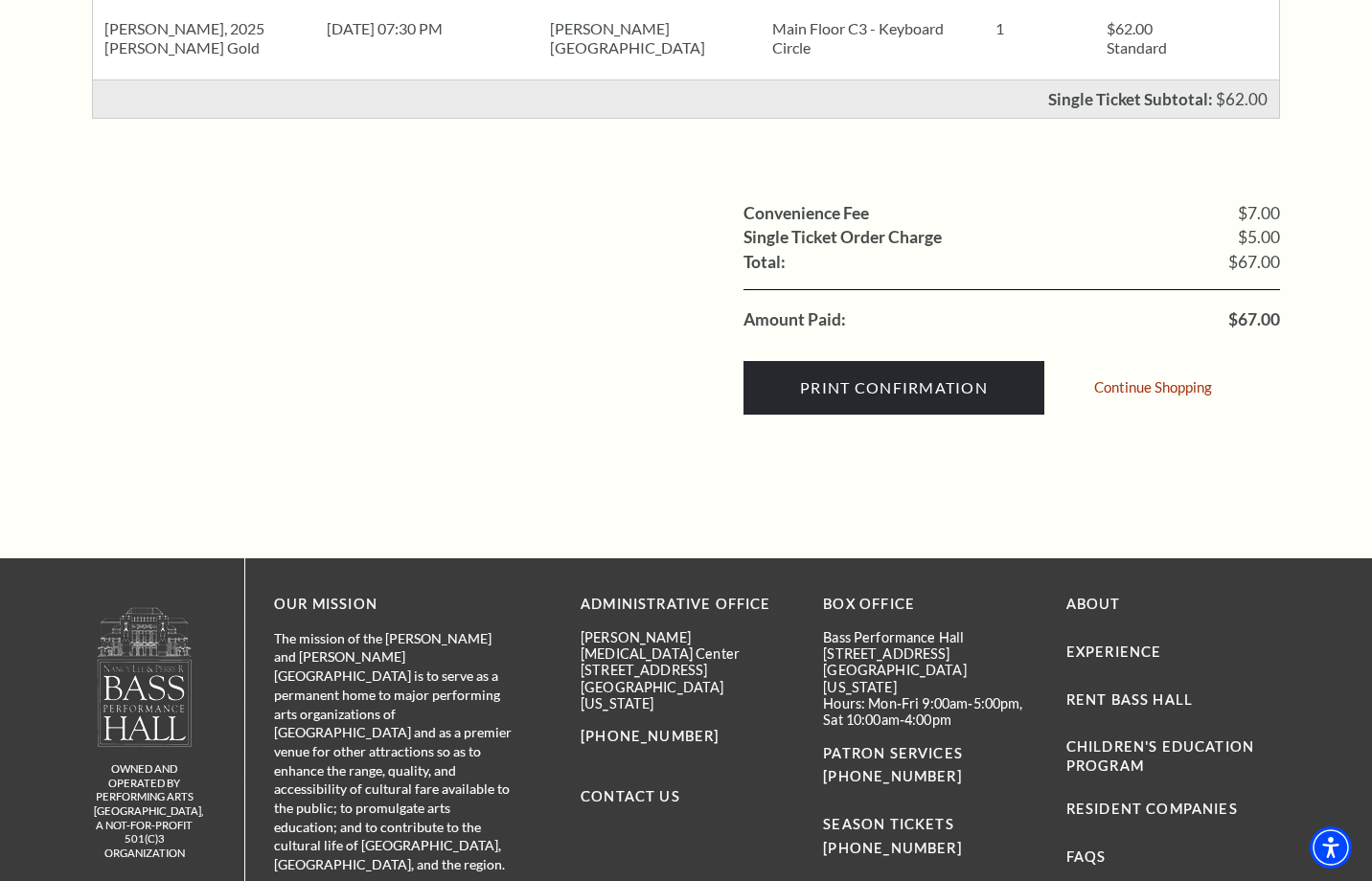
scroll to position [527, 0]
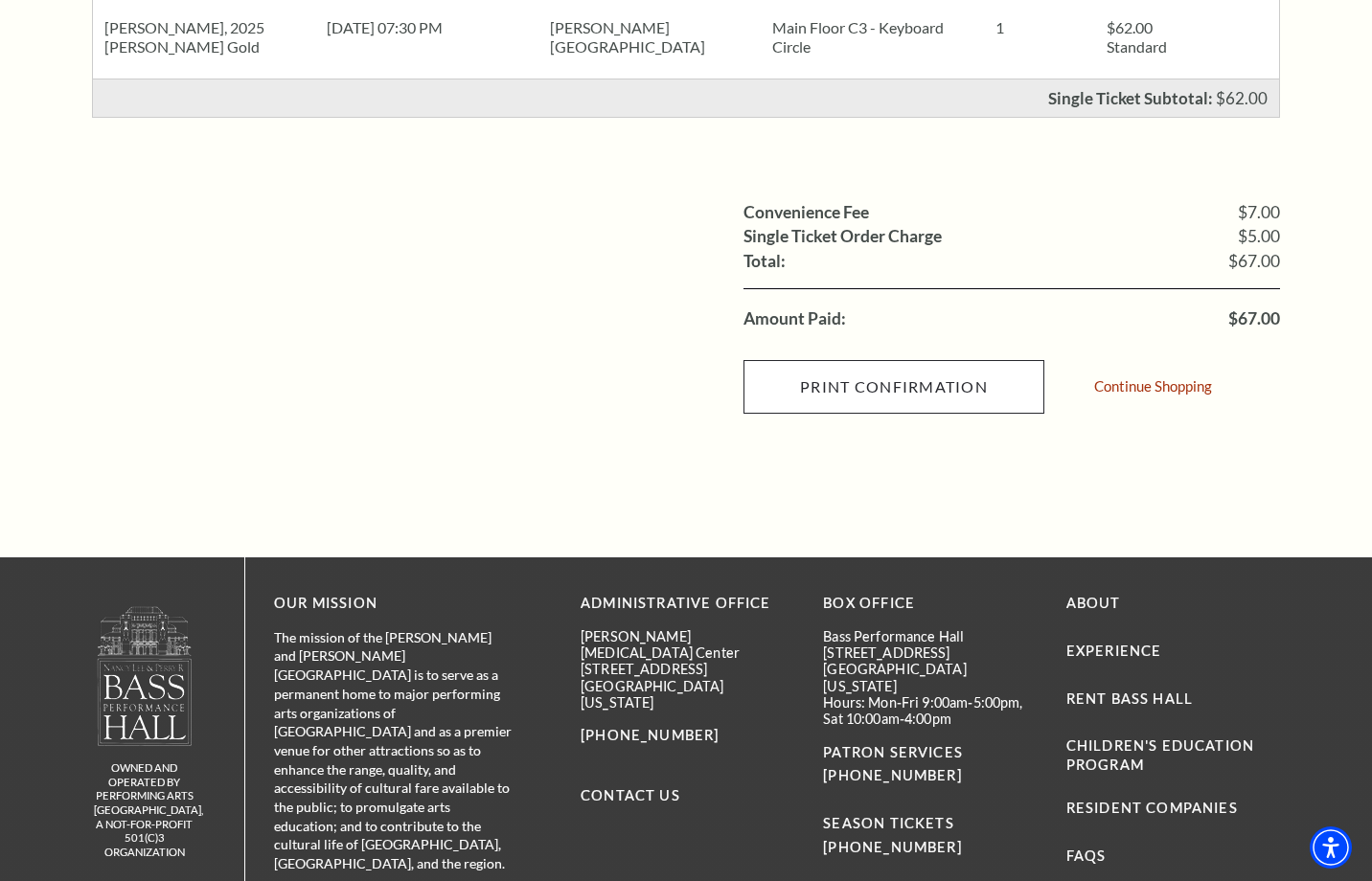
click at [852, 373] on input "Print Confirmation" at bounding box center [893, 387] width 300 height 54
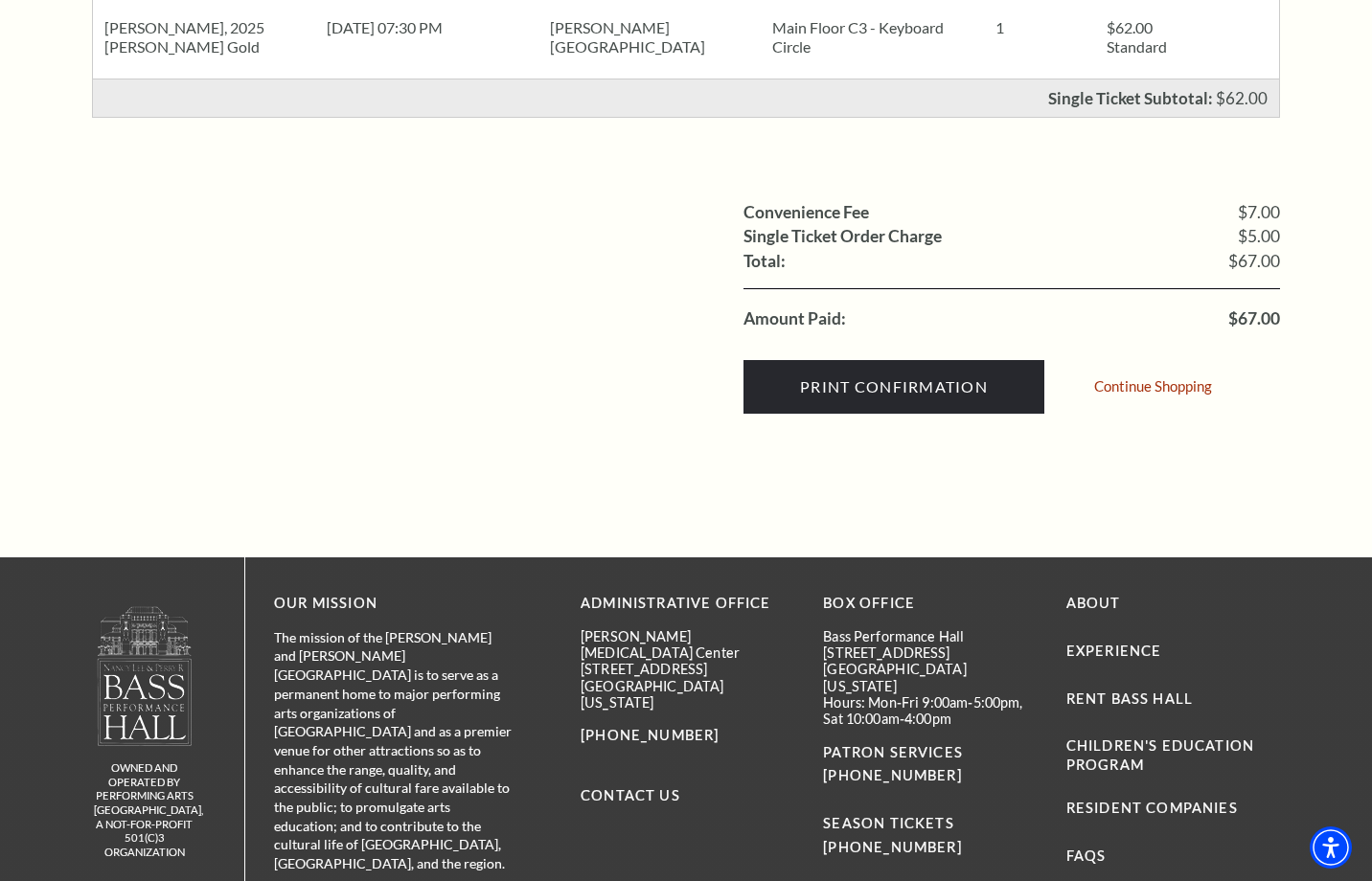
scroll to position [1, 0]
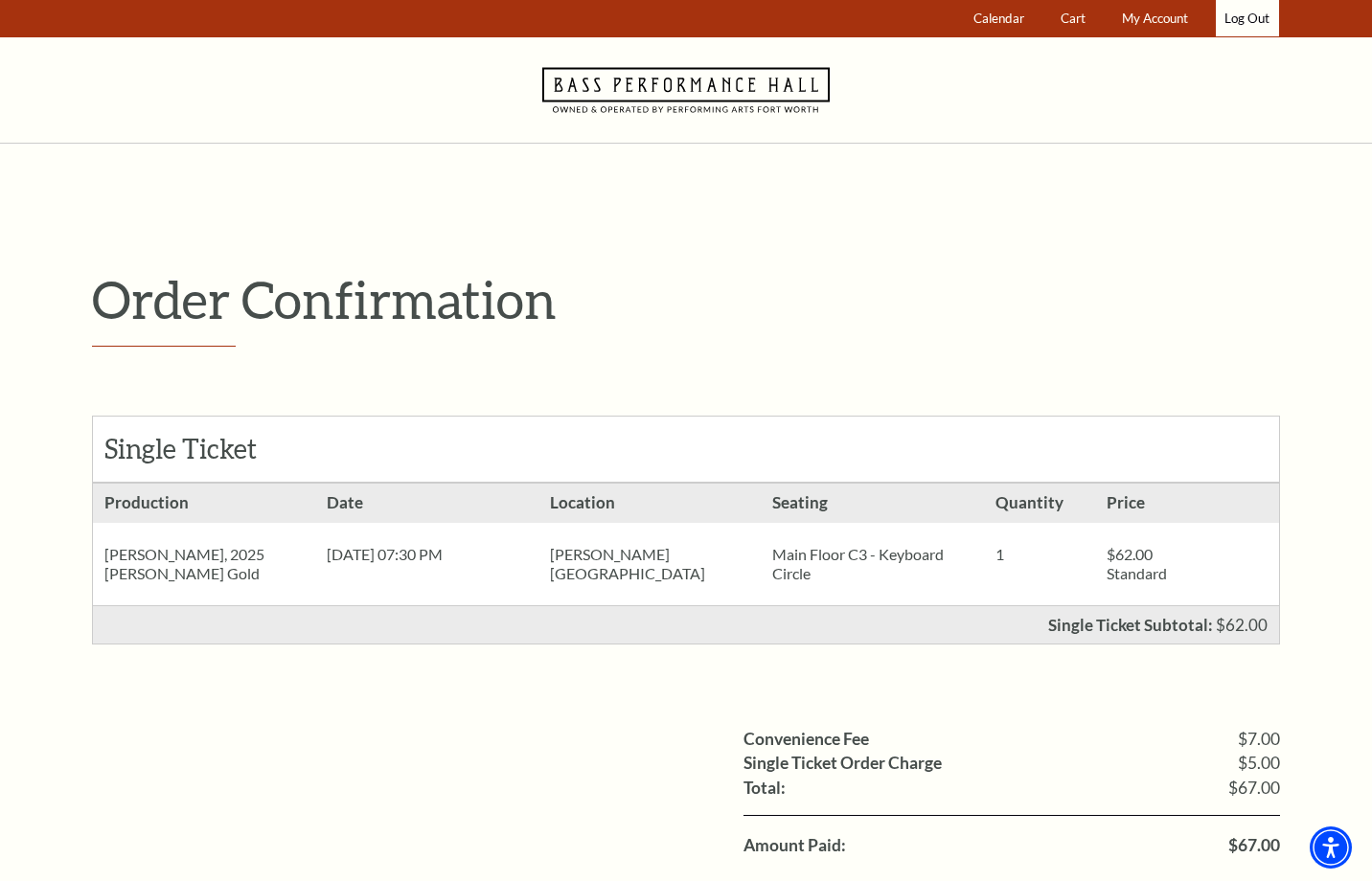
click at [1237, 21] on link "Log Out" at bounding box center [1246, 18] width 63 height 38
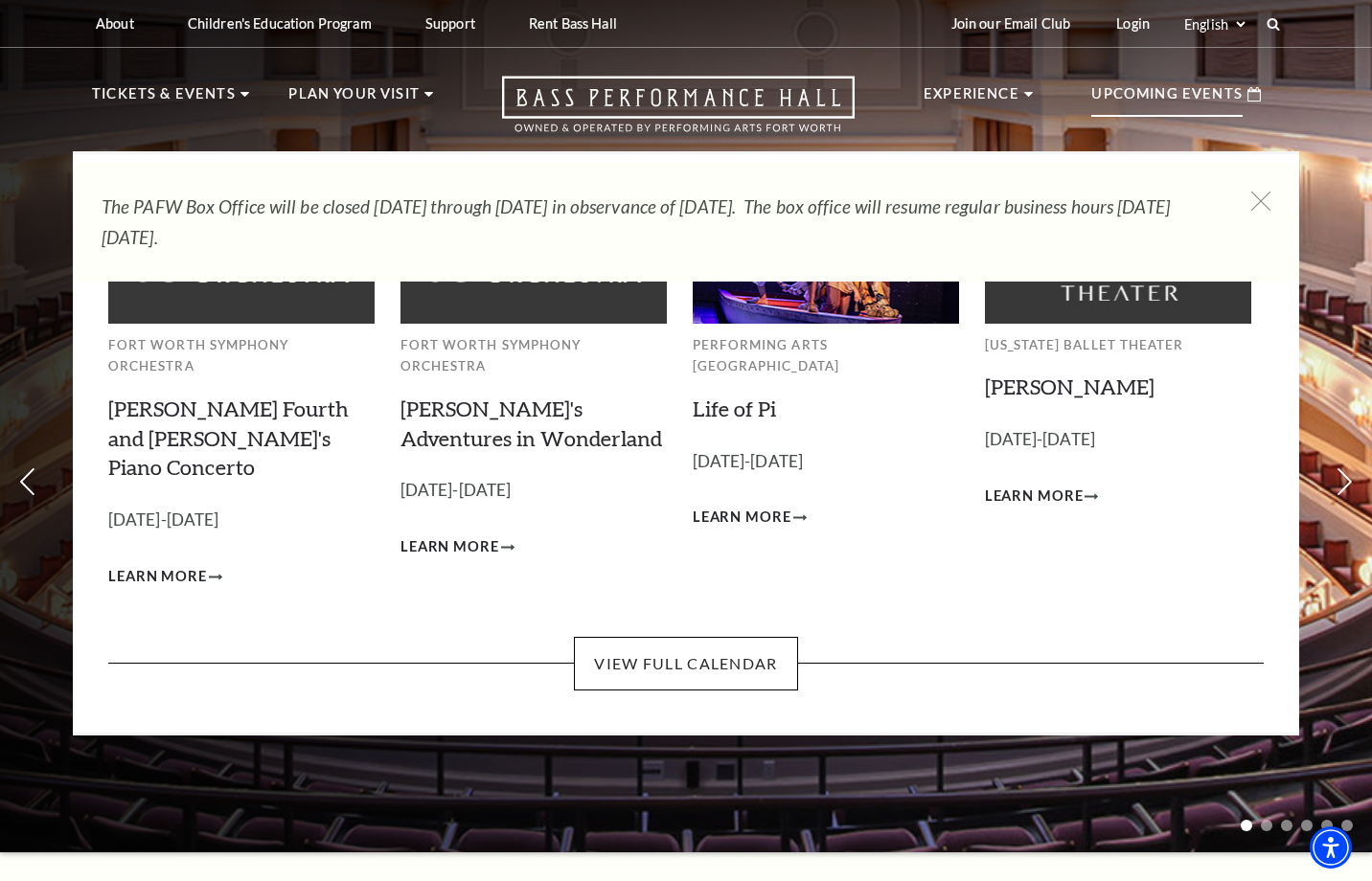
click at [1176, 93] on p "Upcoming Events" at bounding box center [1166, 99] width 152 height 35
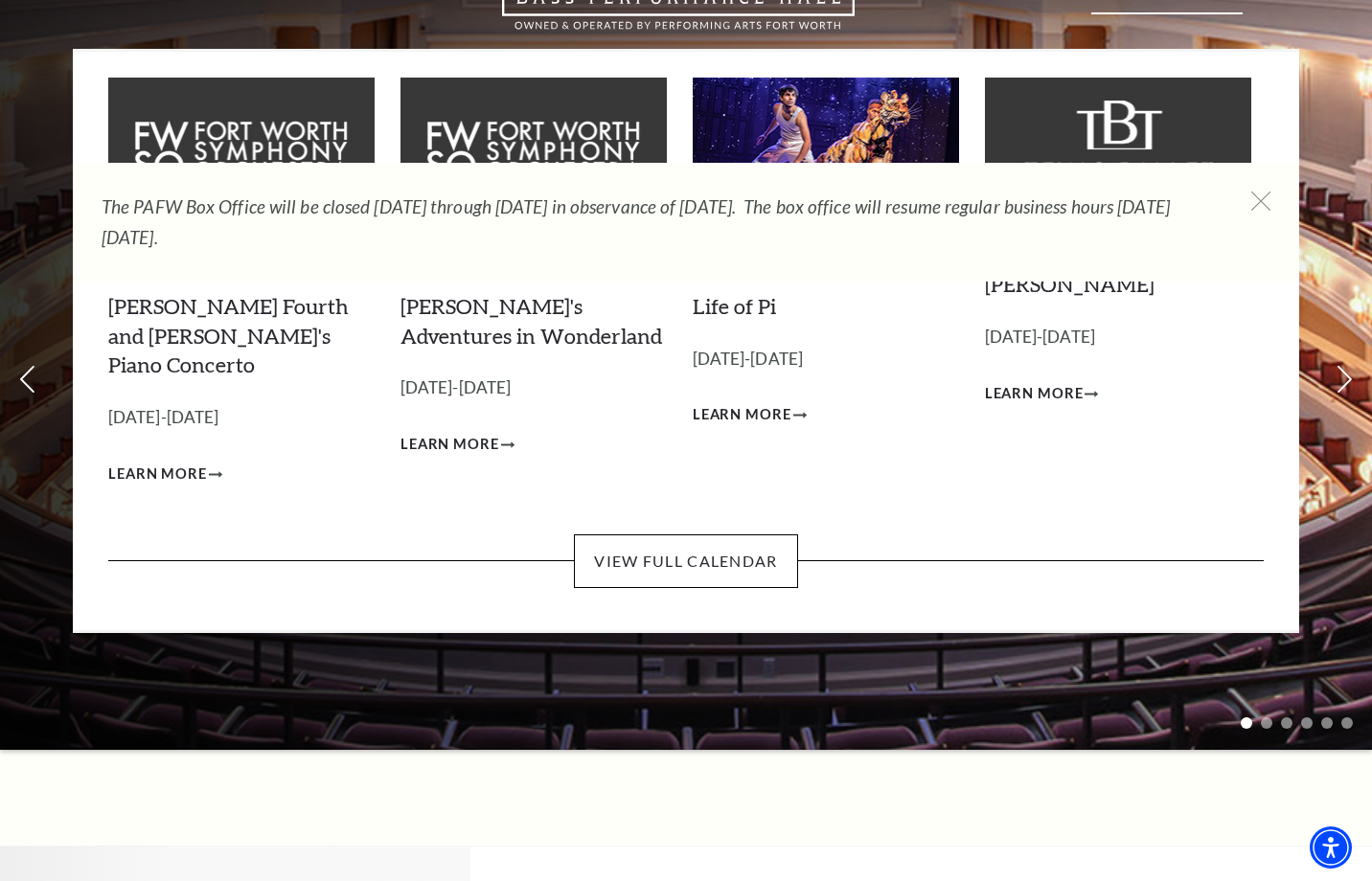
scroll to position [99, 0]
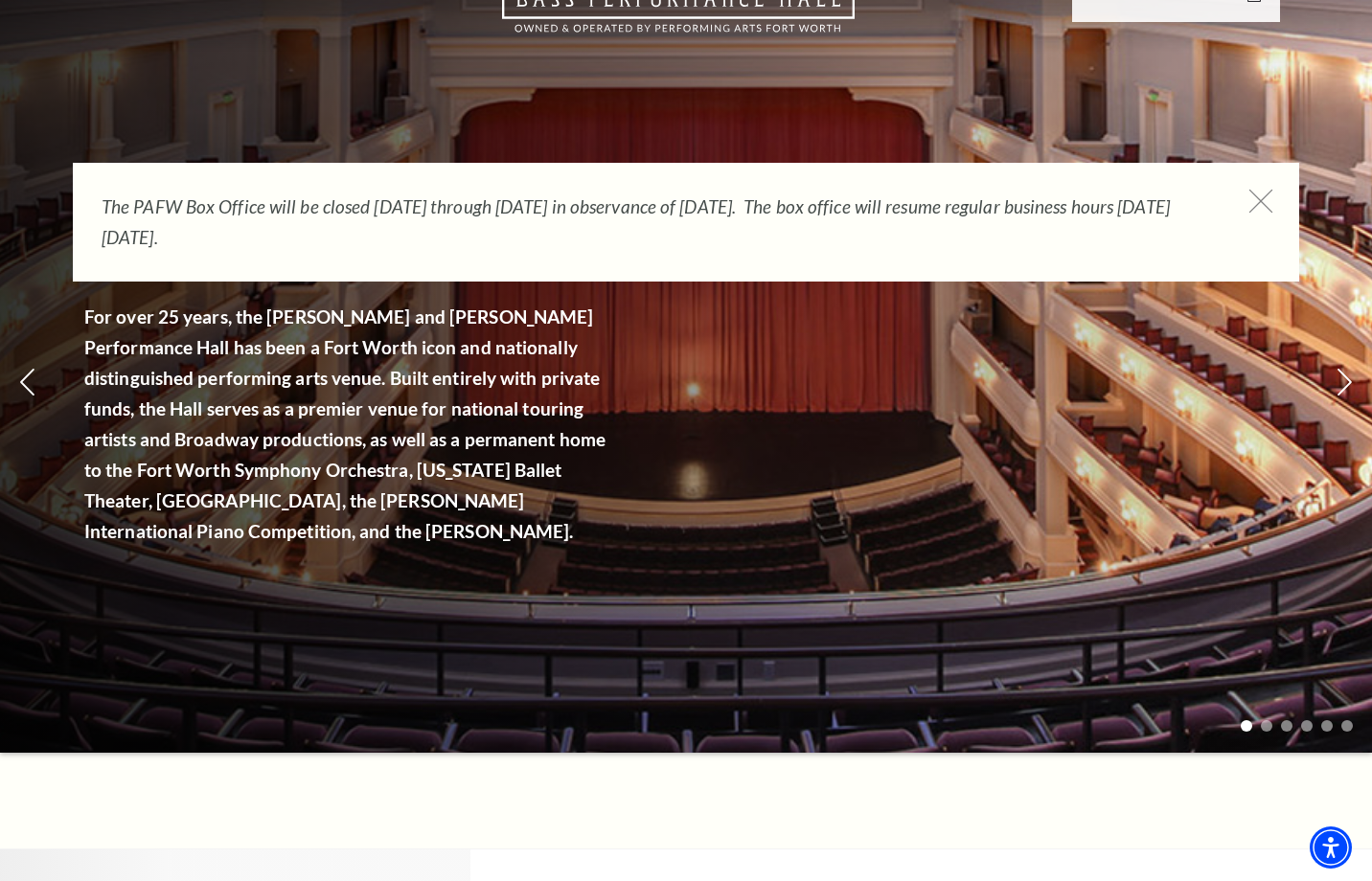
click at [1263, 195] on icon at bounding box center [1261, 201] width 24 height 24
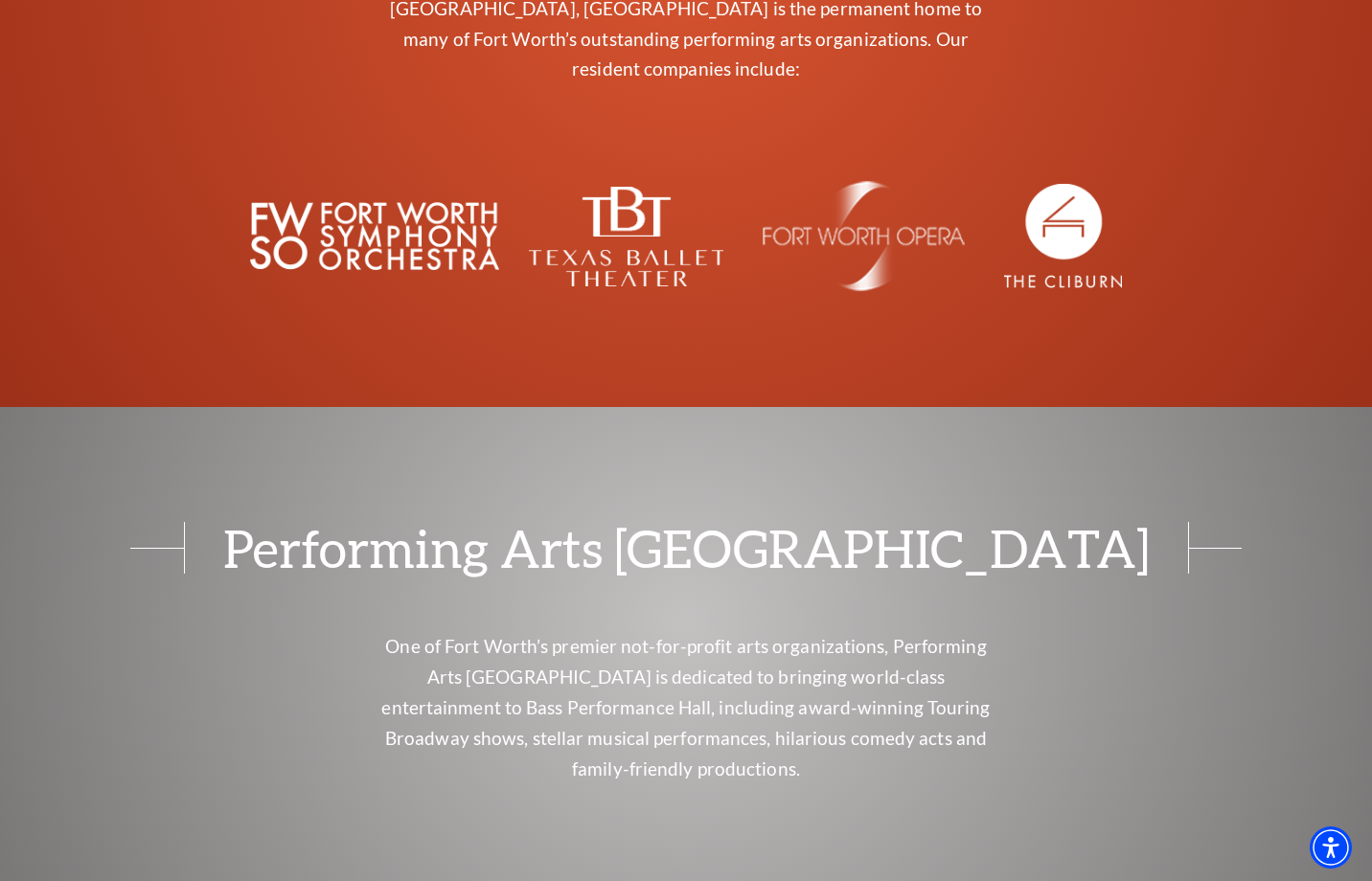
scroll to position [7431, 0]
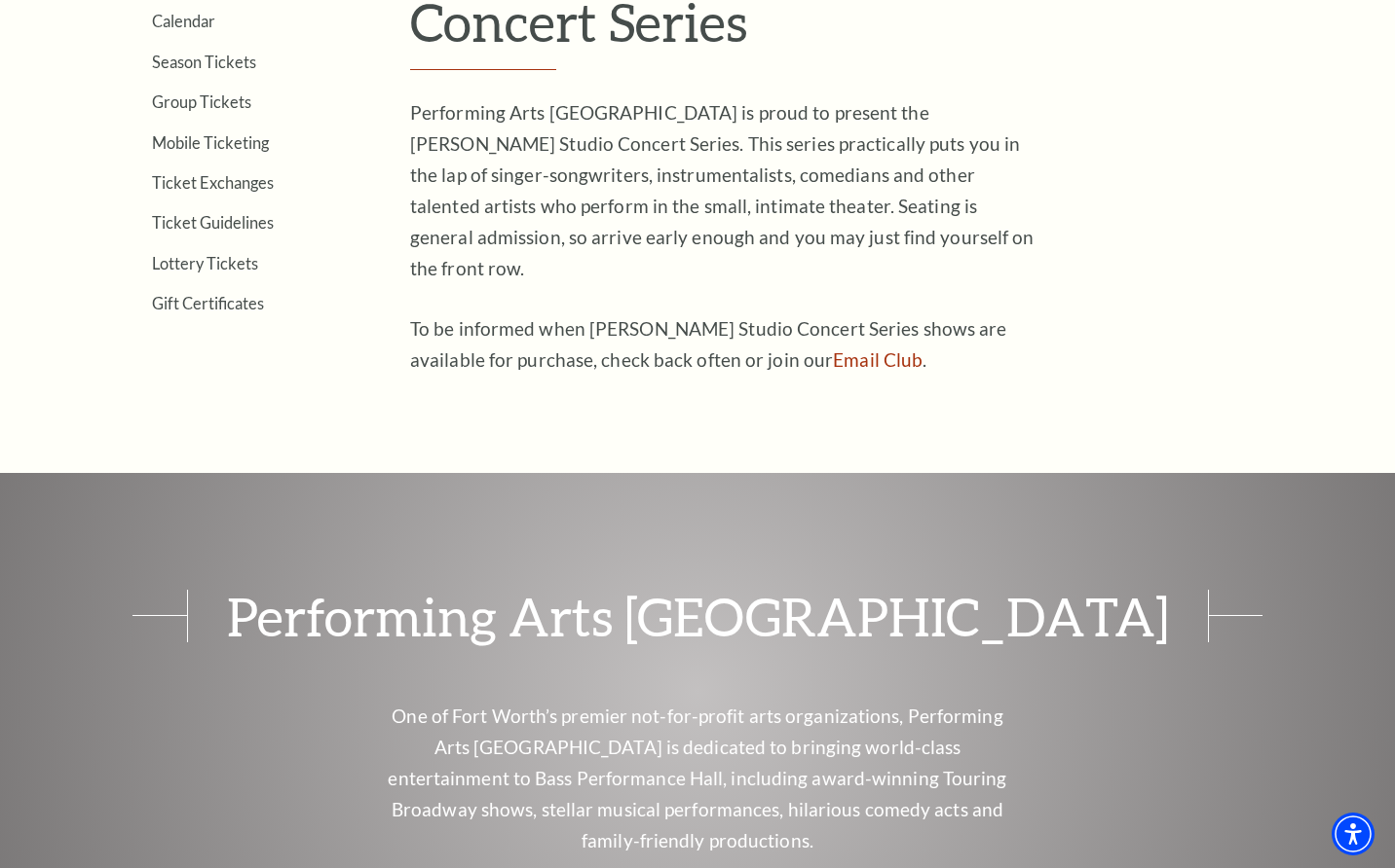
scroll to position [686, 0]
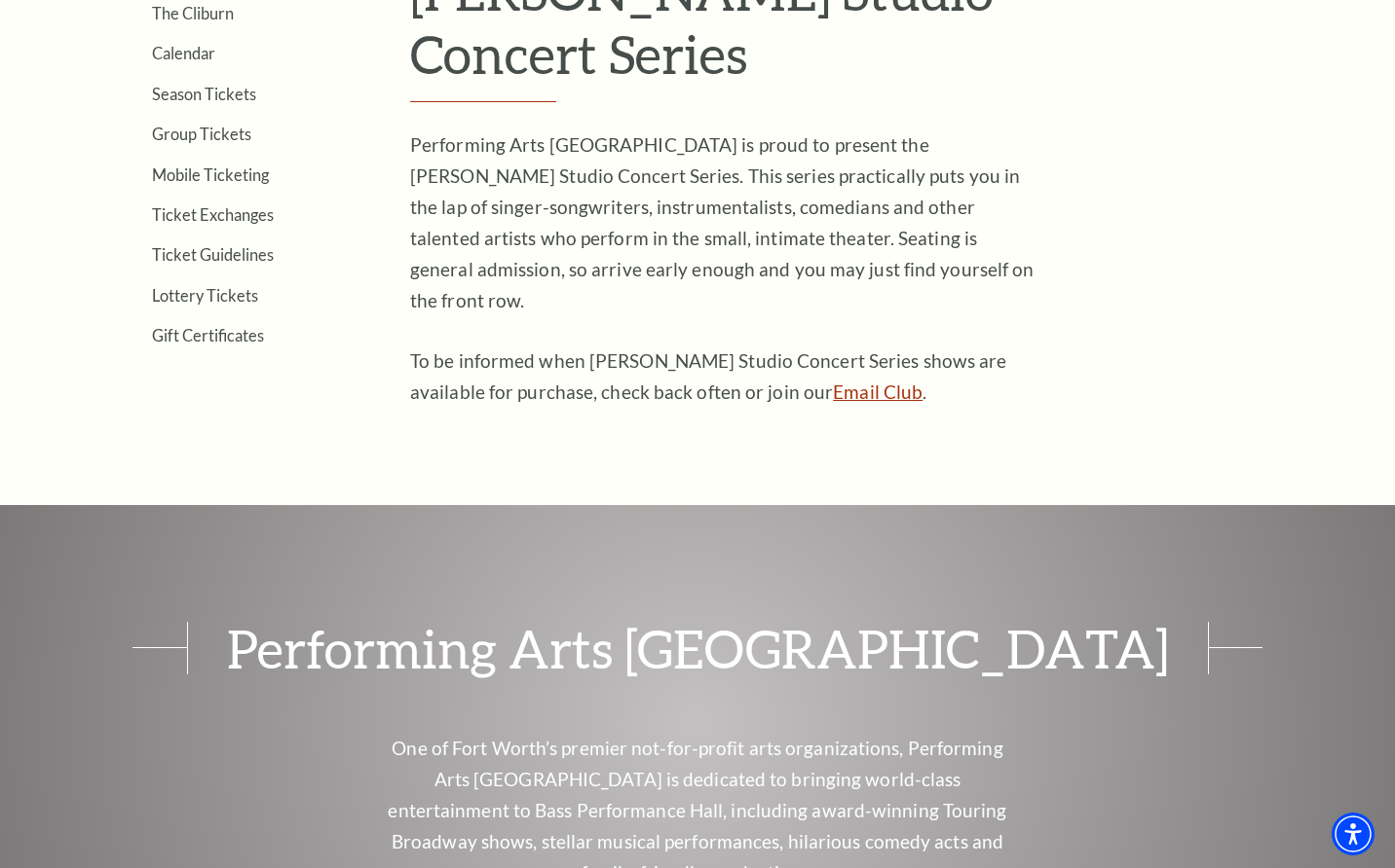
click at [833, 381] on link "Email Club" at bounding box center [877, 392] width 89 height 23
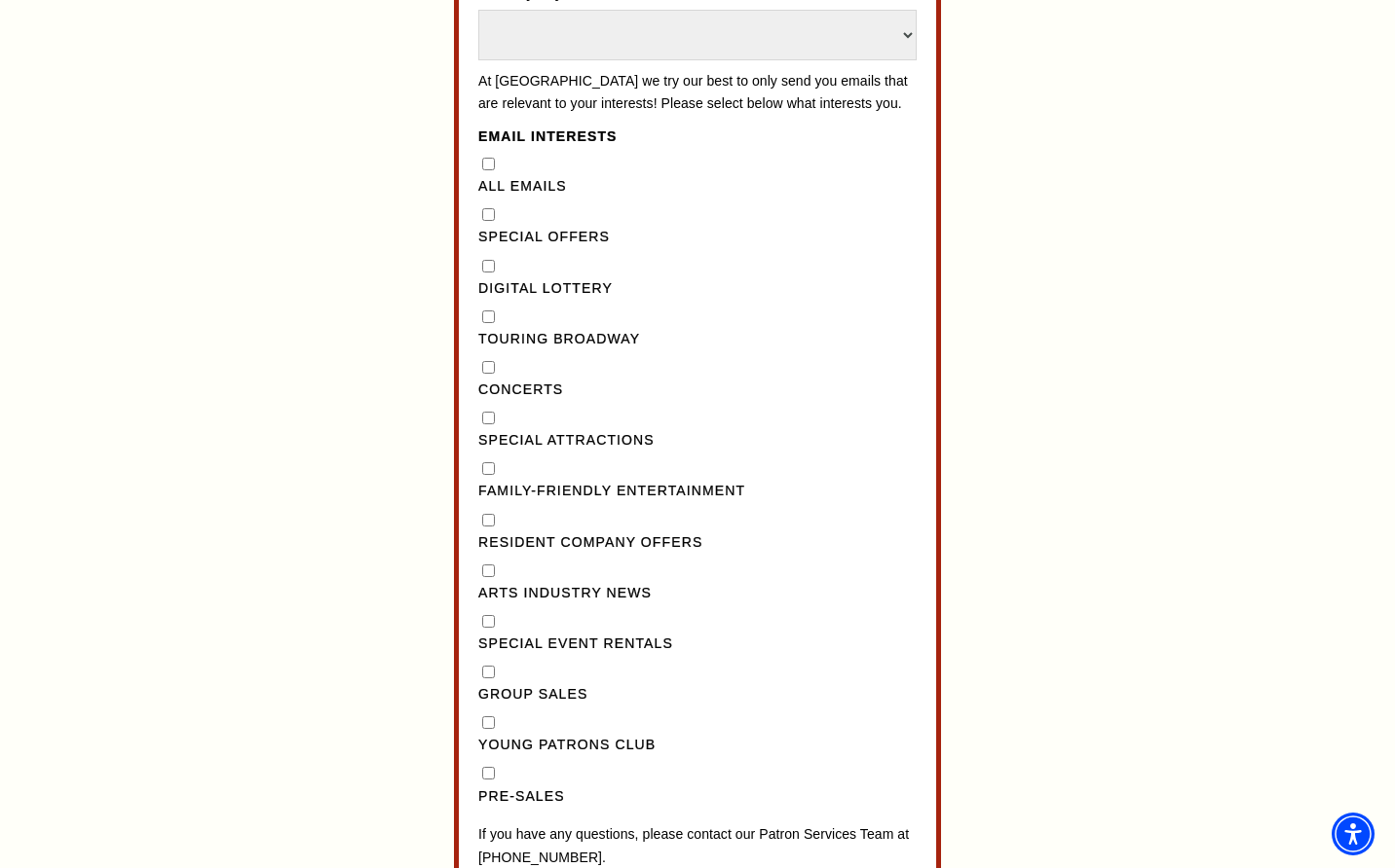
scroll to position [1535, 0]
